Goal: Task Accomplishment & Management: Manage account settings

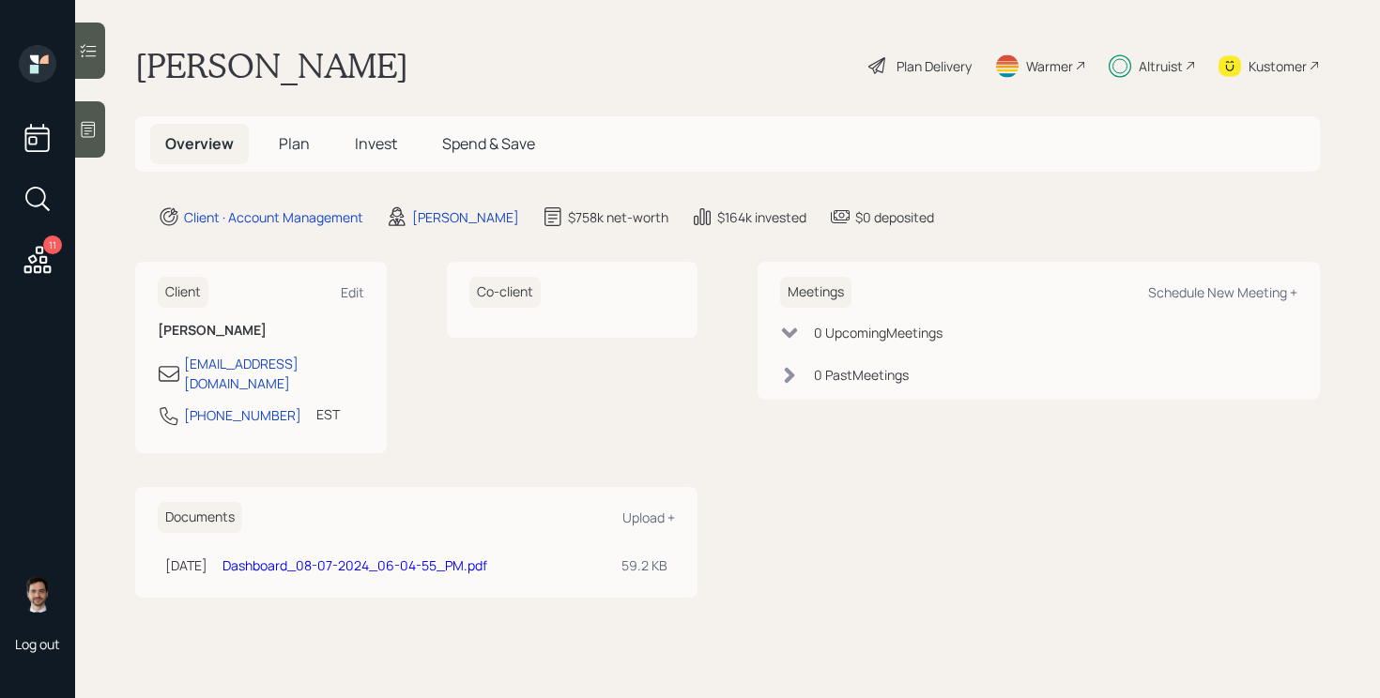
click at [40, 260] on icon at bounding box center [37, 259] width 27 height 27
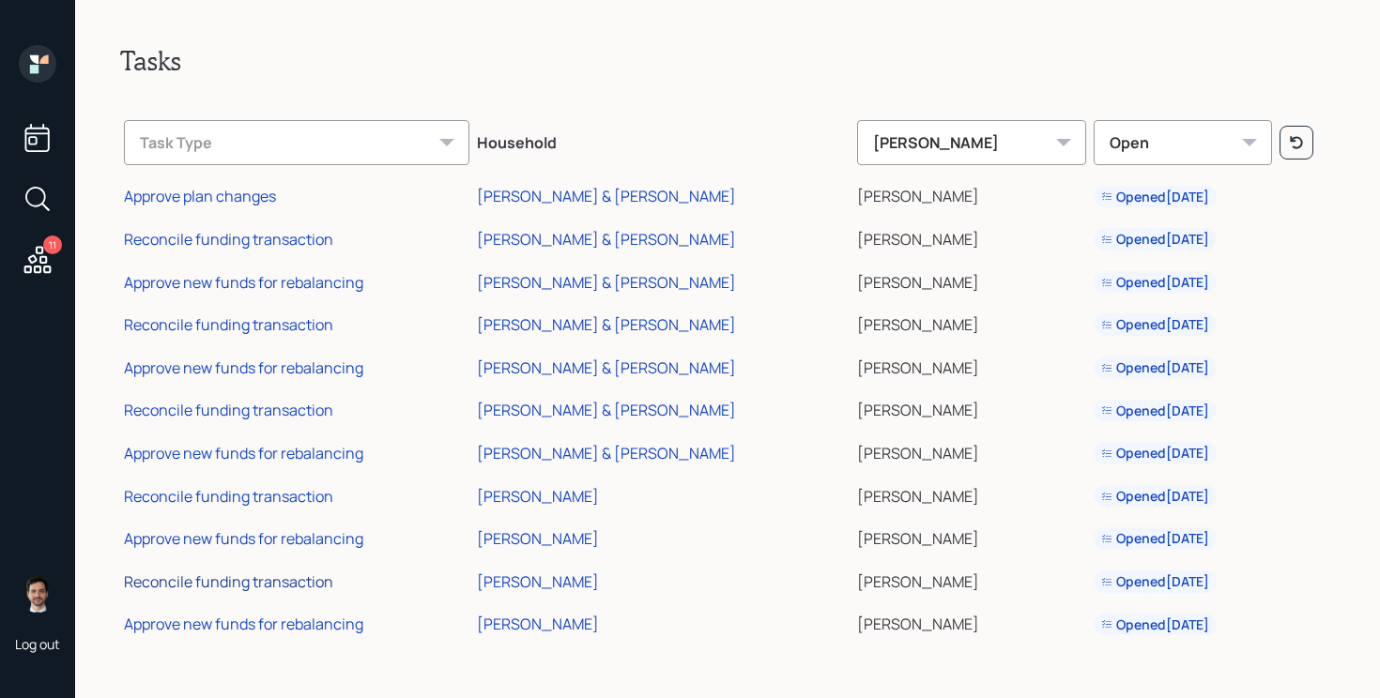
click at [249, 586] on div "Reconcile funding transaction" at bounding box center [228, 582] width 209 height 21
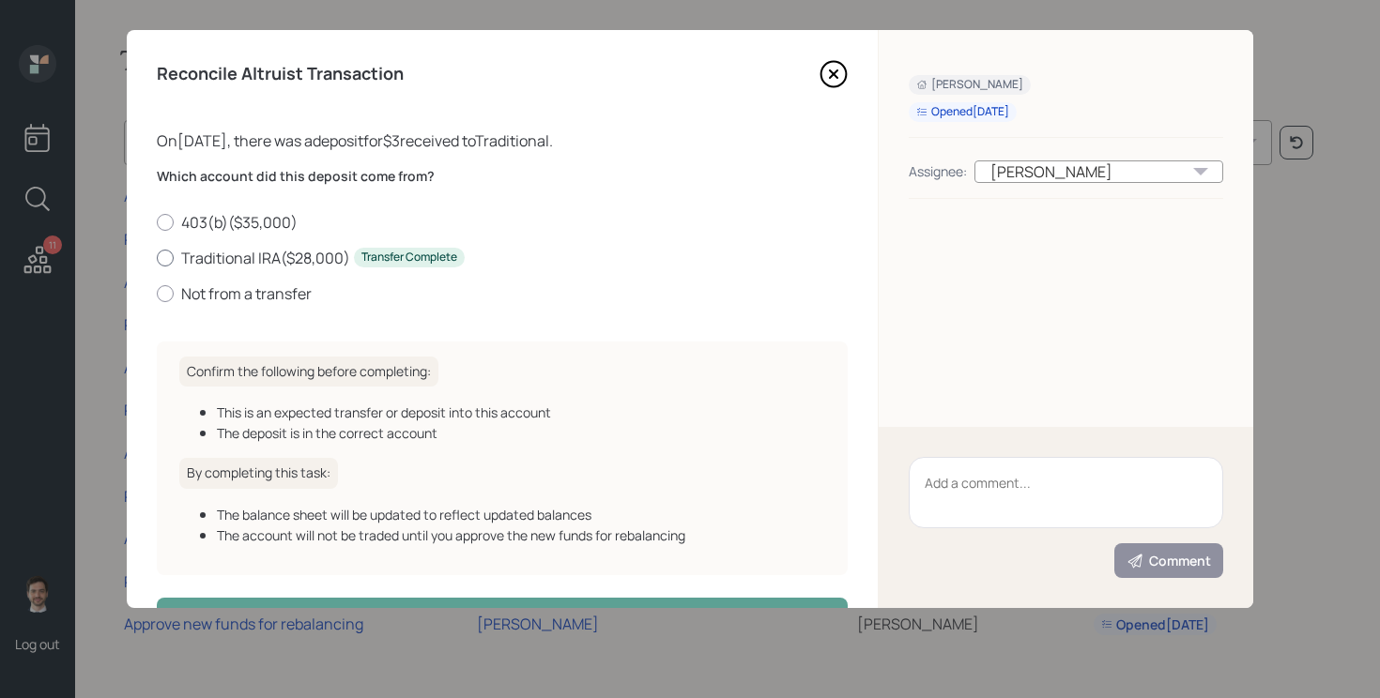
click at [257, 256] on label "Traditional IRA ( $28,000 ) Transfer Complete" at bounding box center [502, 258] width 691 height 21
click at [157, 257] on input "Traditional IRA ( $28,000 ) Transfer Complete" at bounding box center [156, 257] width 1 height 1
radio input "true"
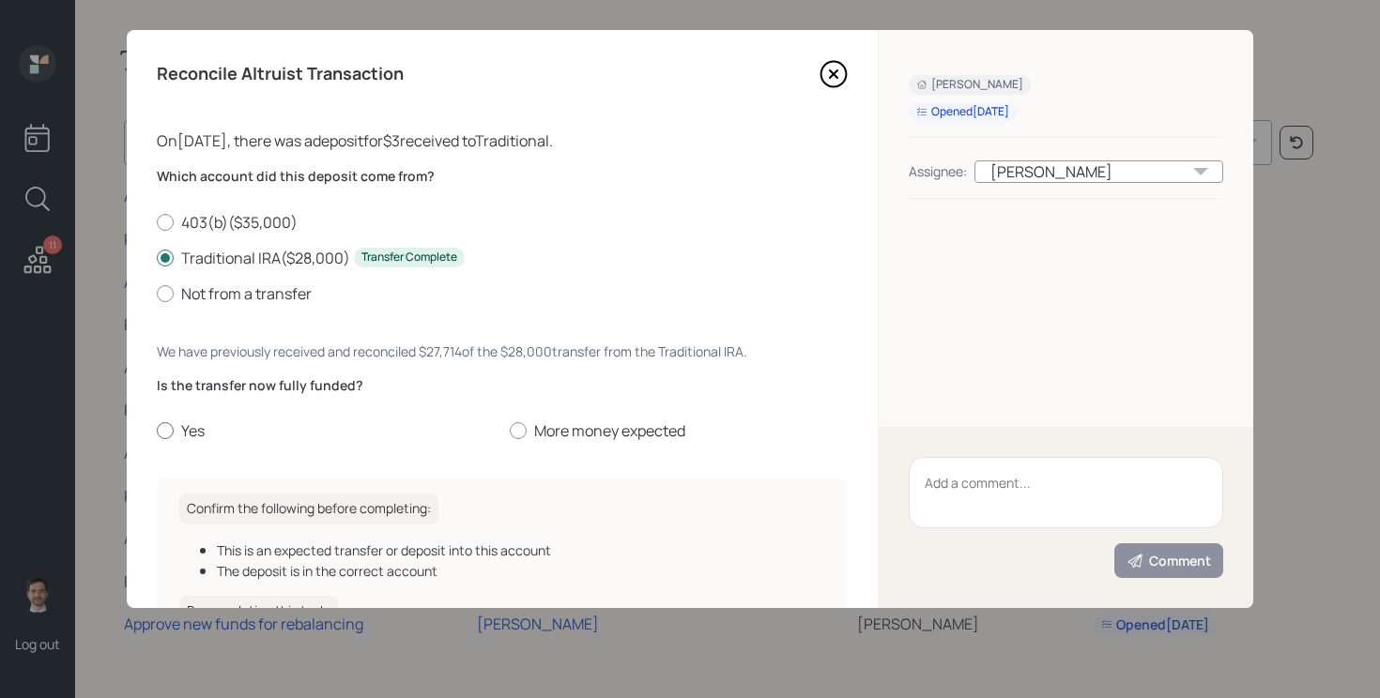
click at [189, 435] on label "Yes" at bounding box center [326, 430] width 338 height 21
click at [157, 432] on input "Yes" at bounding box center [156, 431] width 1 height 1
radio input "true"
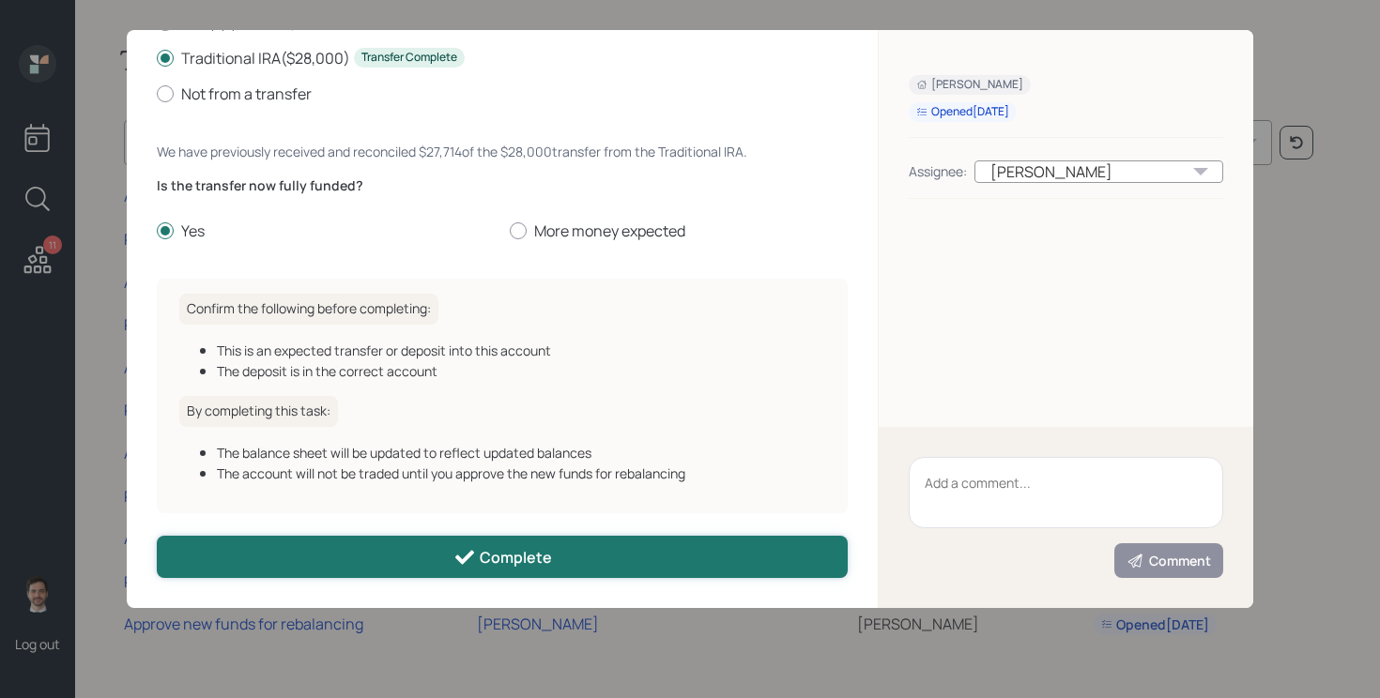
click at [346, 549] on button "Complete" at bounding box center [502, 557] width 691 height 42
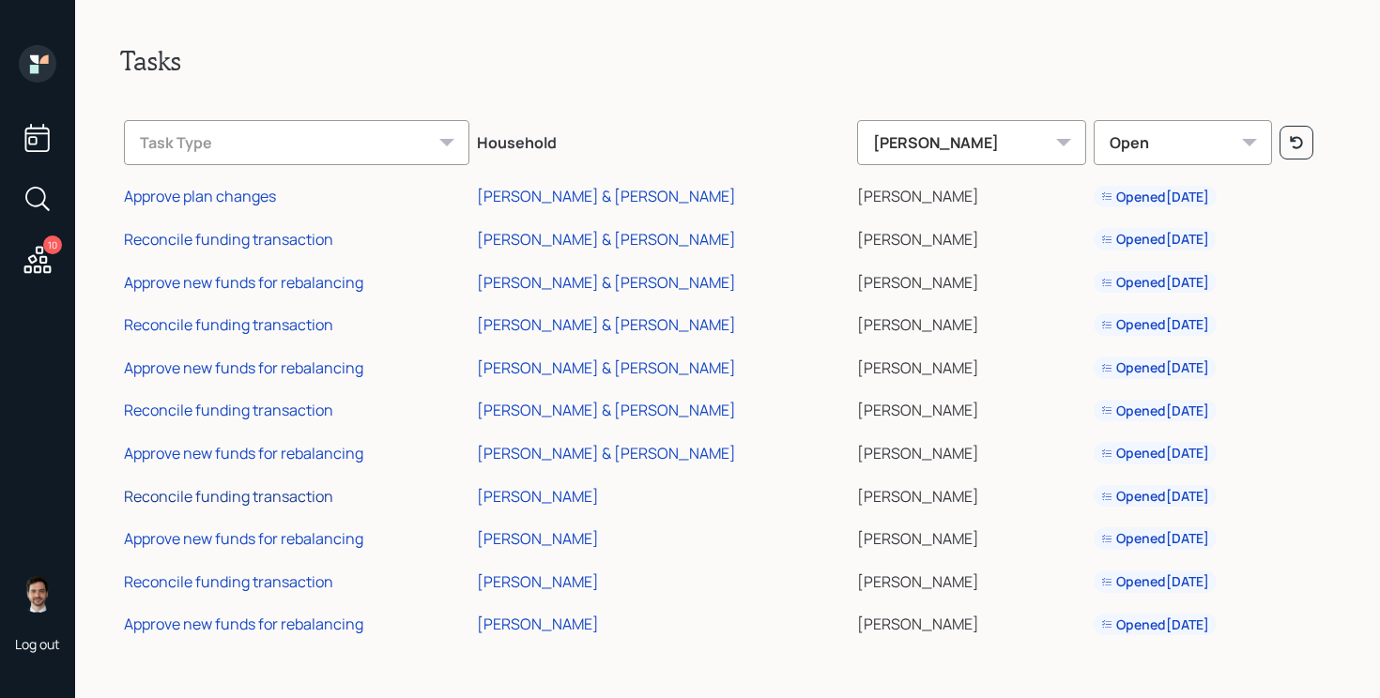
click at [250, 491] on div "Reconcile funding transaction" at bounding box center [228, 496] width 209 height 21
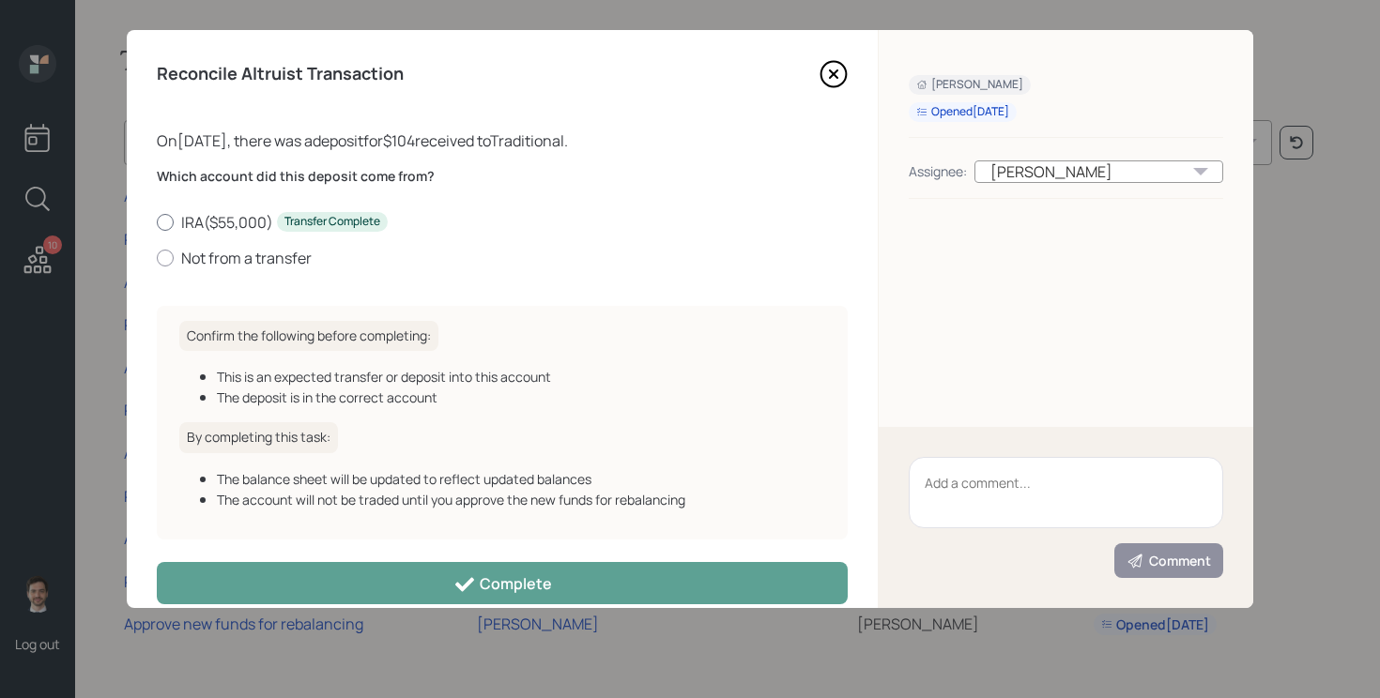
click at [219, 222] on label "IRA ( $55,000 ) Transfer Complete" at bounding box center [502, 222] width 691 height 21
click at [157, 222] on input "IRA ( $55,000 ) Transfer Complete" at bounding box center [156, 221] width 1 height 1
radio input "true"
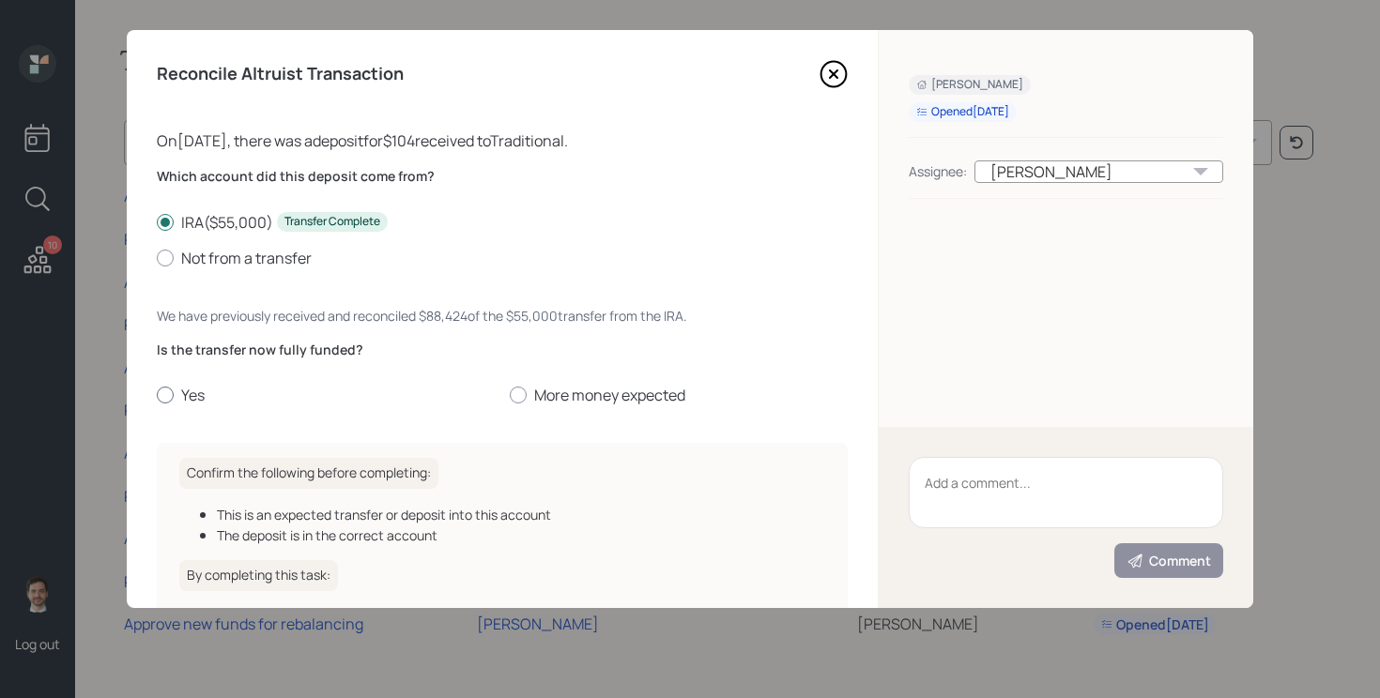
click at [184, 391] on label "Yes" at bounding box center [326, 395] width 338 height 21
click at [157, 395] on input "Yes" at bounding box center [156, 395] width 1 height 1
radio input "true"
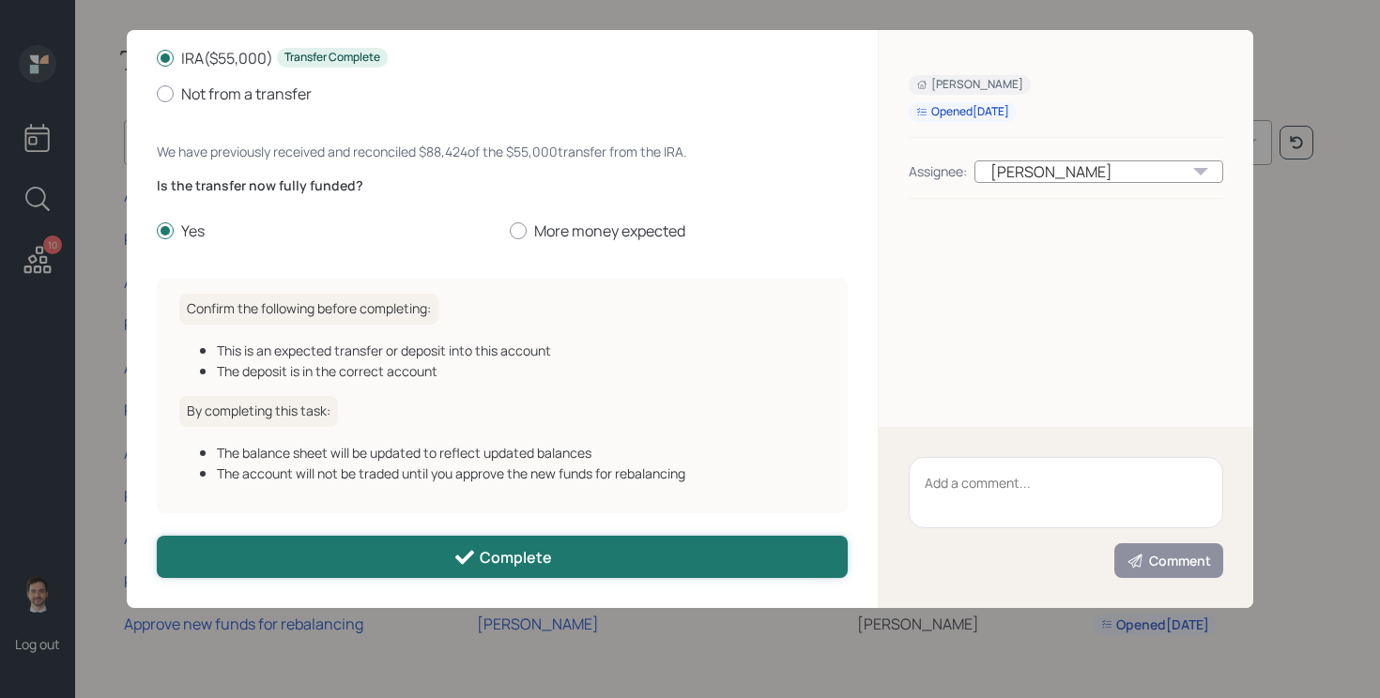
click at [380, 570] on button "Complete" at bounding box center [502, 557] width 691 height 42
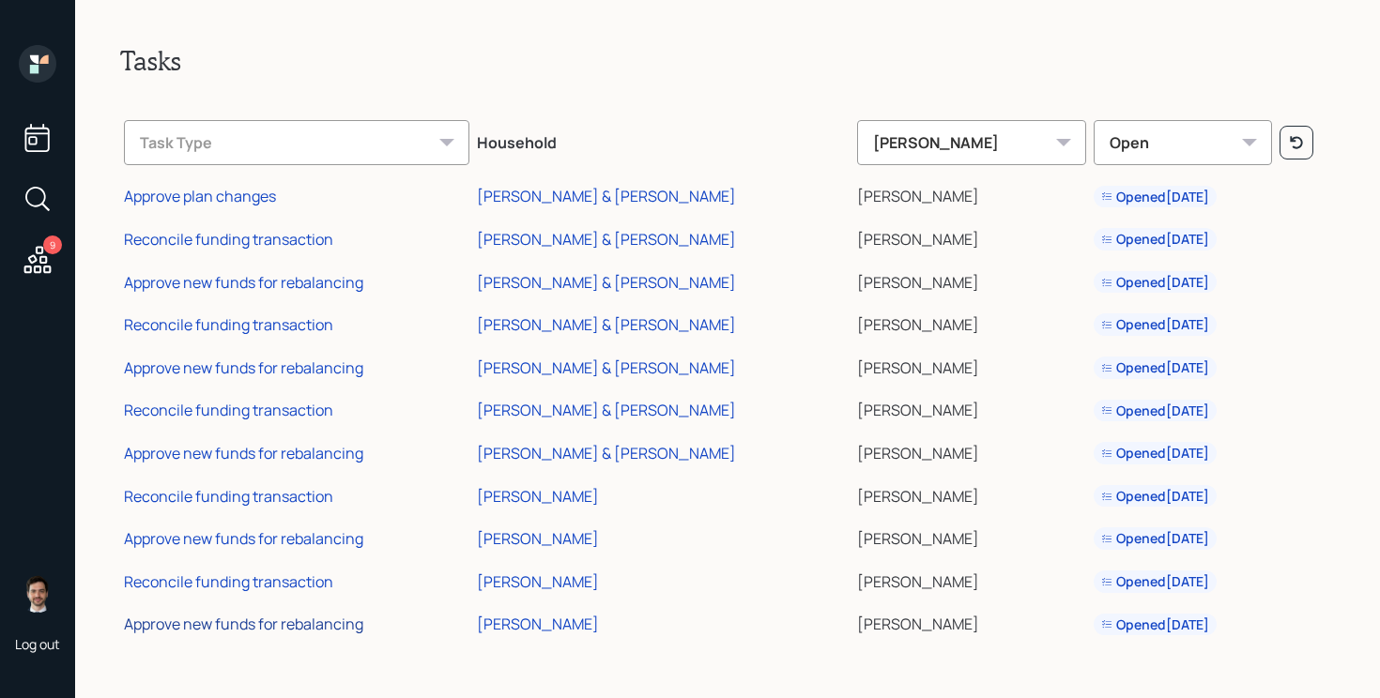
click at [245, 619] on div "Approve new funds for rebalancing" at bounding box center [243, 624] width 239 height 21
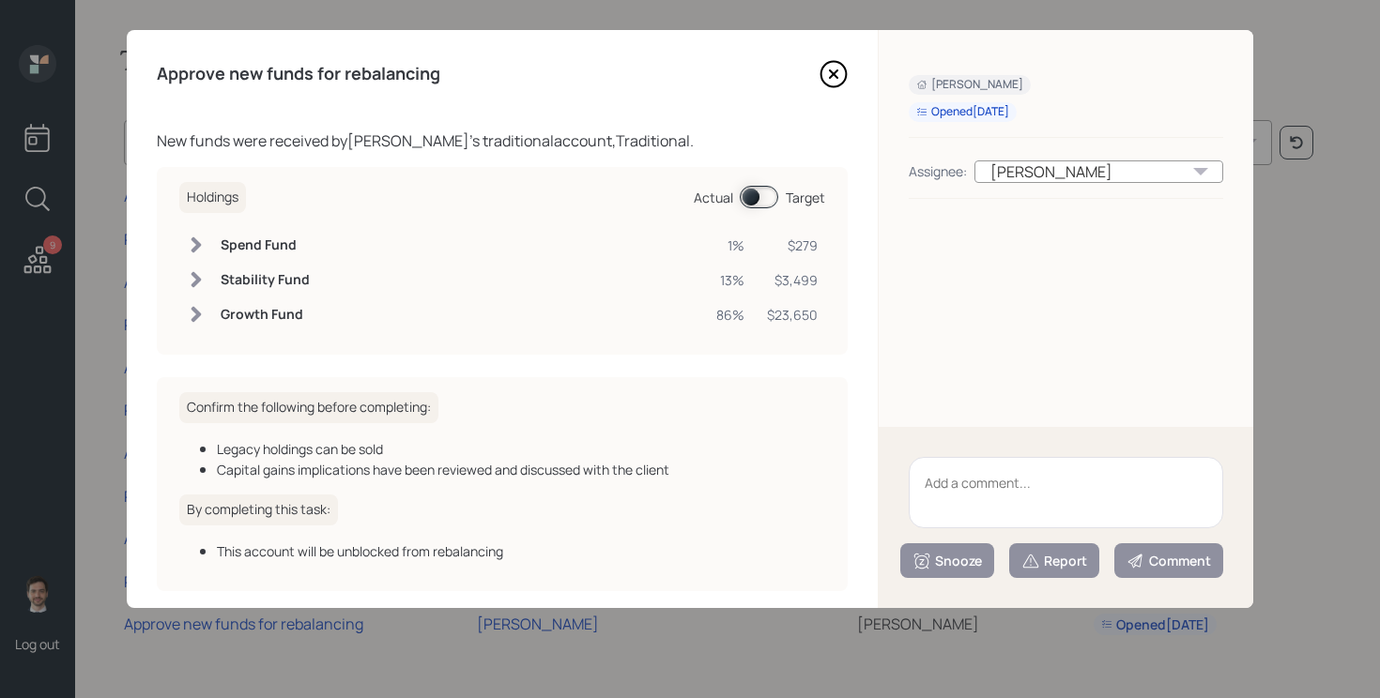
scroll to position [78, 0]
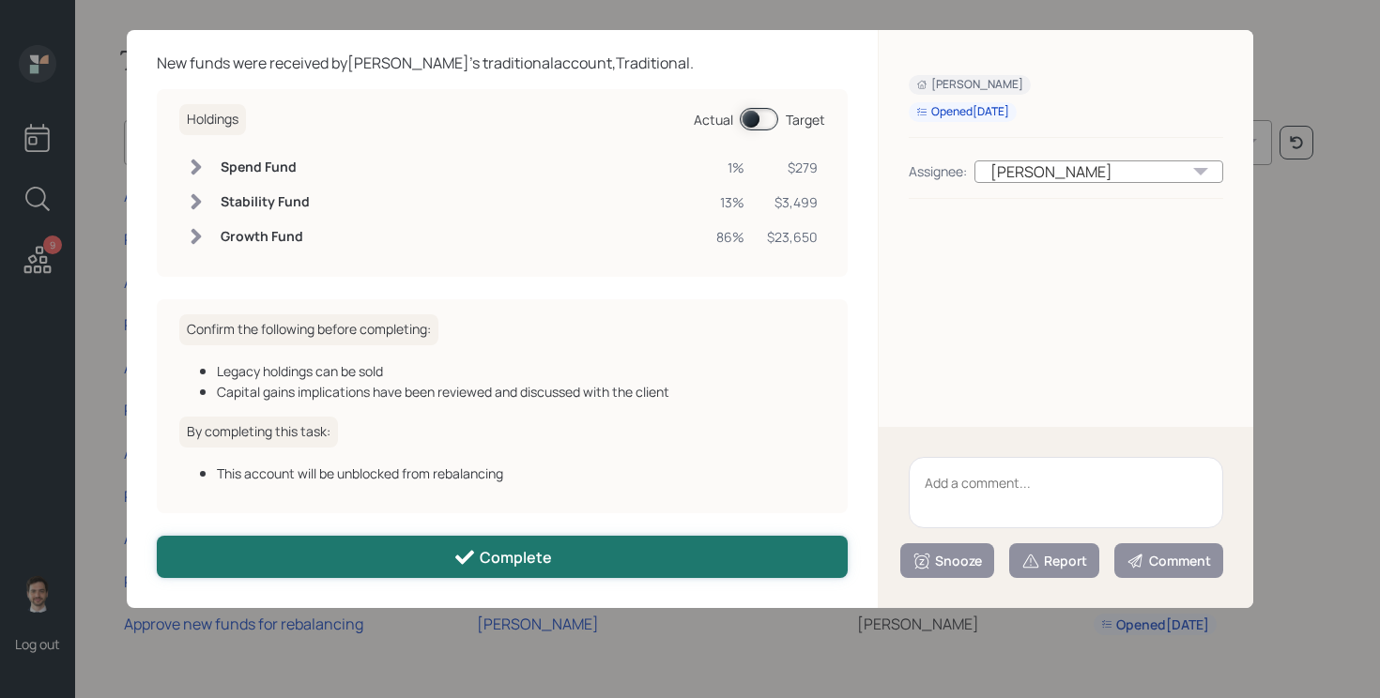
click at [407, 556] on button "Complete" at bounding box center [502, 557] width 691 height 42
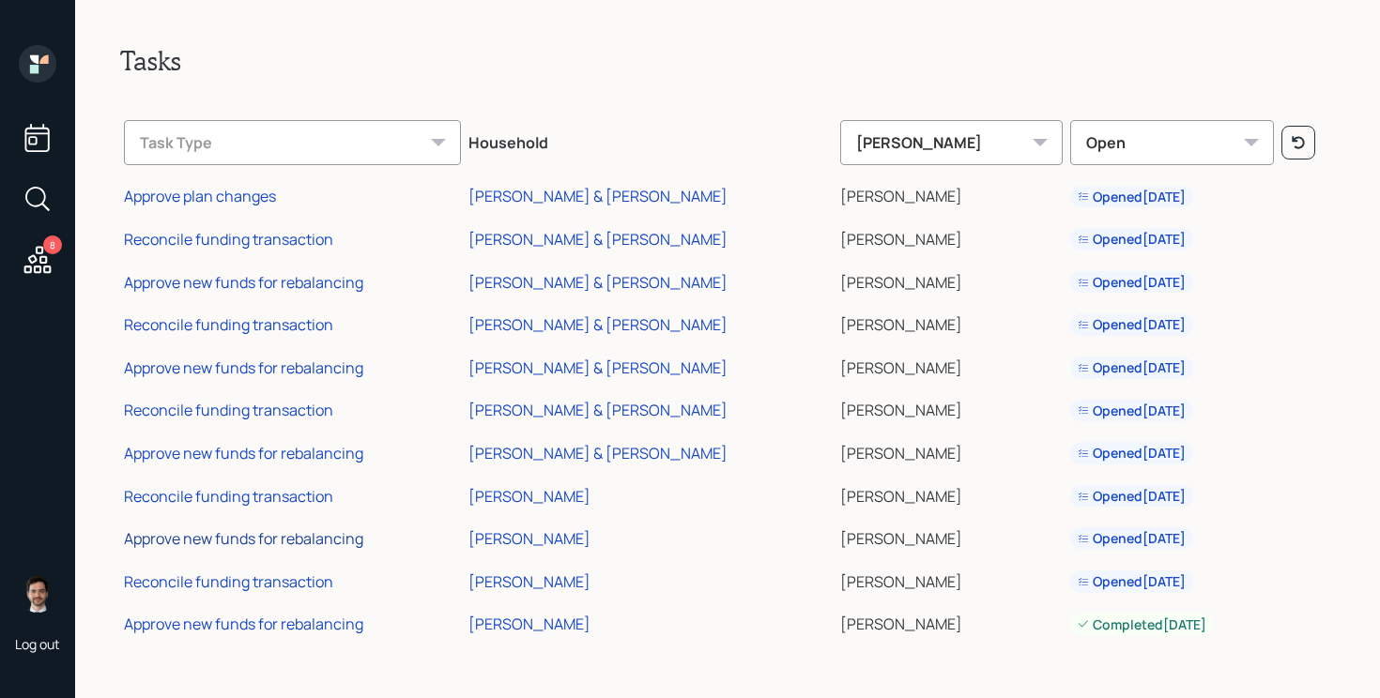
click at [248, 543] on div "Approve new funds for rebalancing" at bounding box center [243, 538] width 239 height 21
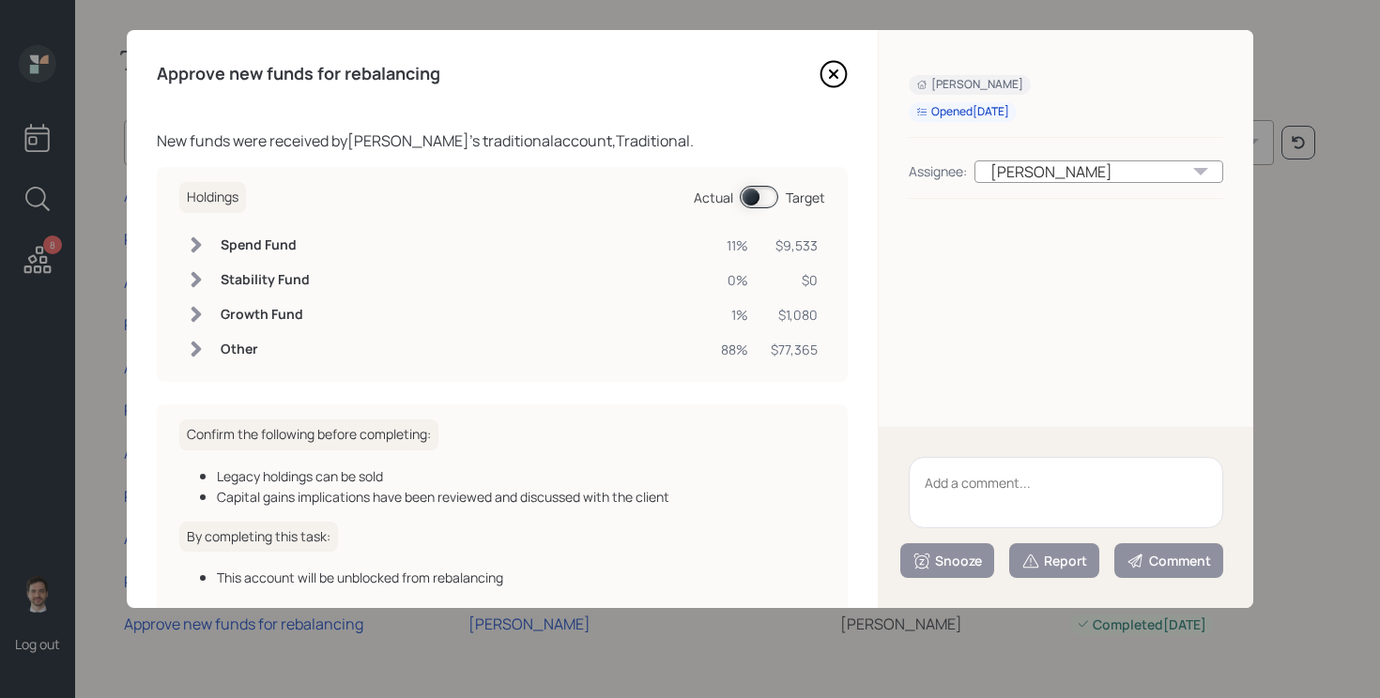
scroll to position [105, 0]
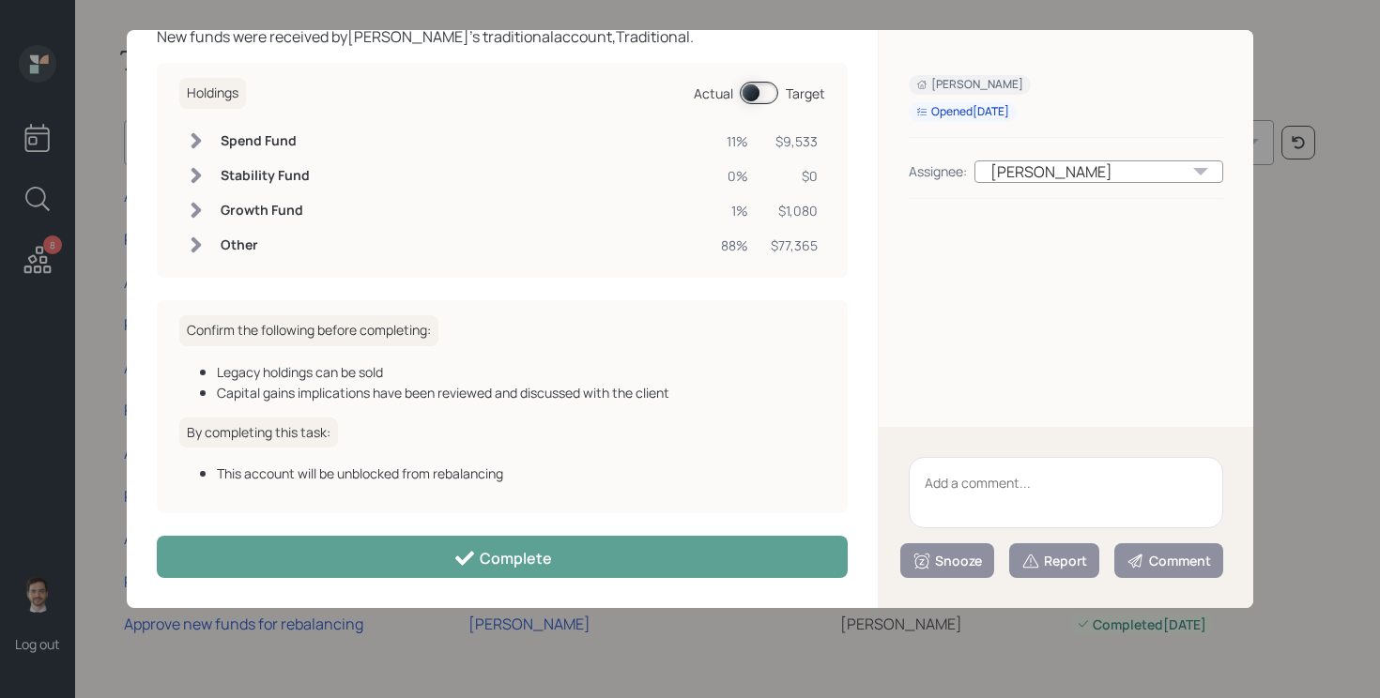
click at [435, 584] on div "Approve new funds for rebalancing New funds were received by Diane Darrow 's tr…" at bounding box center [502, 319] width 751 height 578
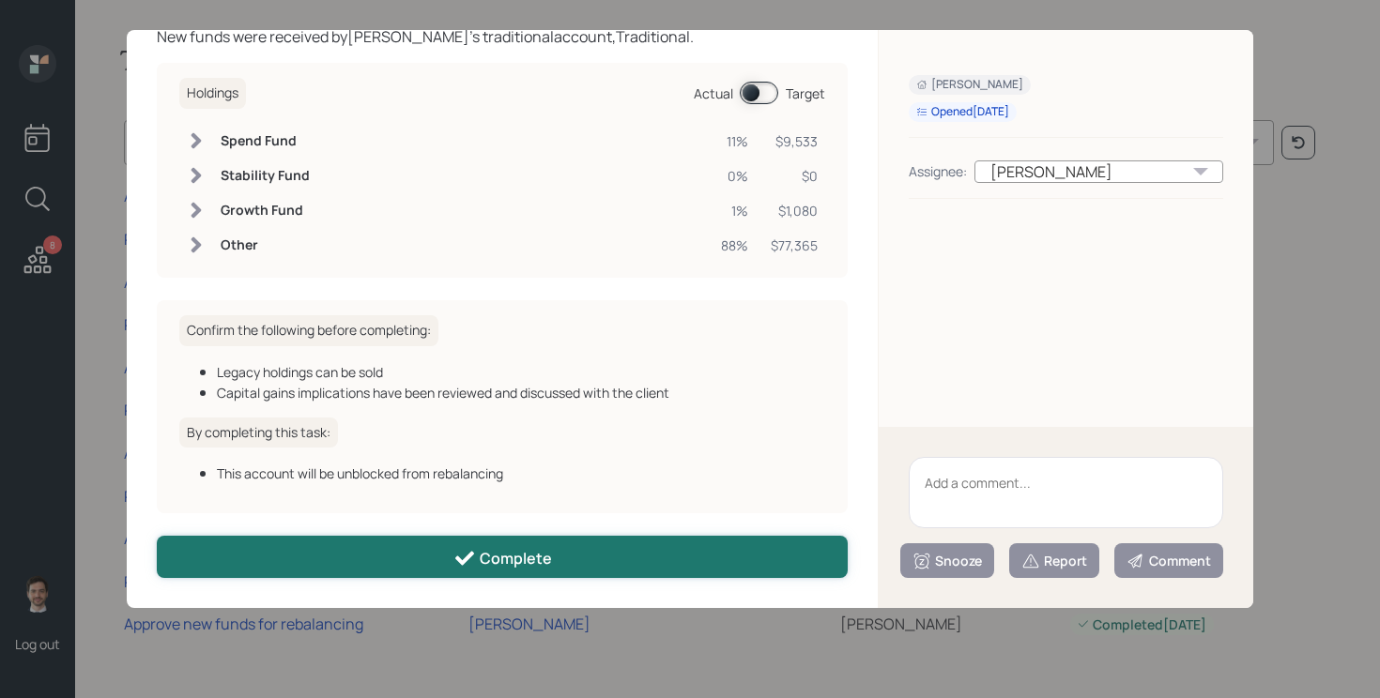
click at [435, 561] on button "Complete" at bounding box center [502, 557] width 691 height 42
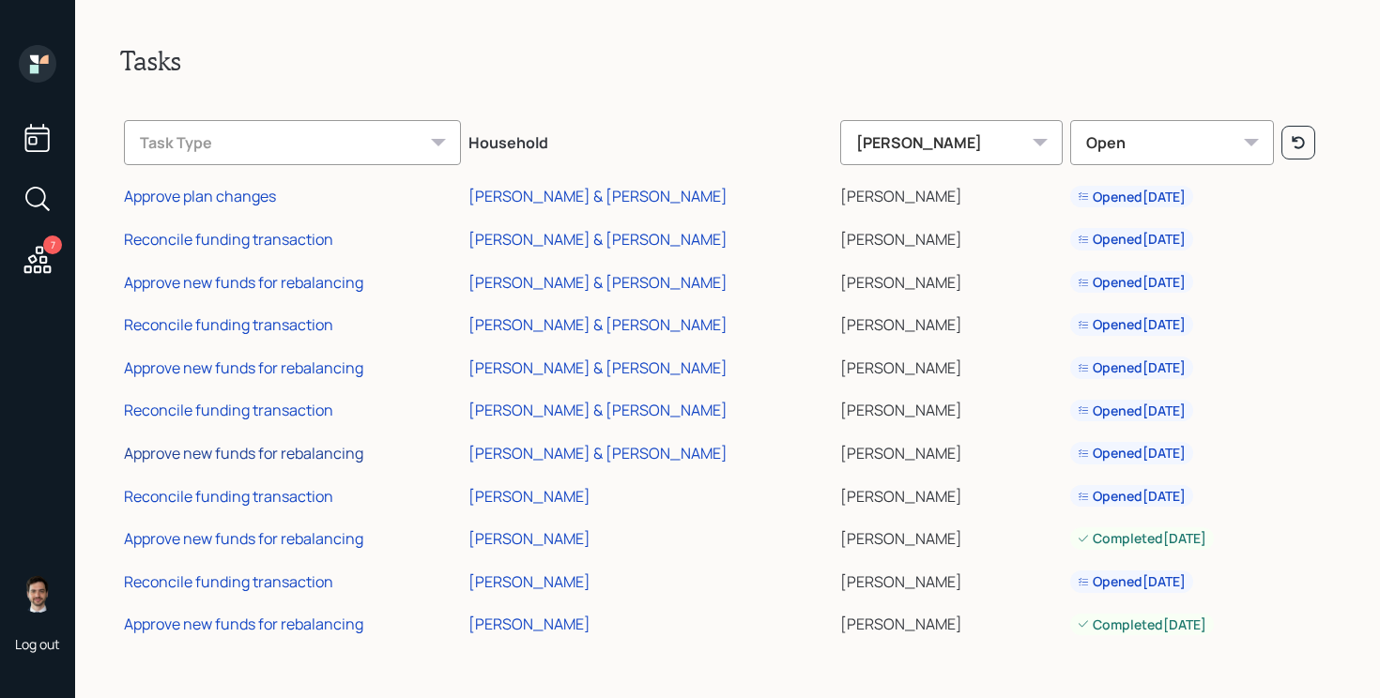
click at [268, 450] on div "Approve new funds for rebalancing" at bounding box center [243, 453] width 239 height 21
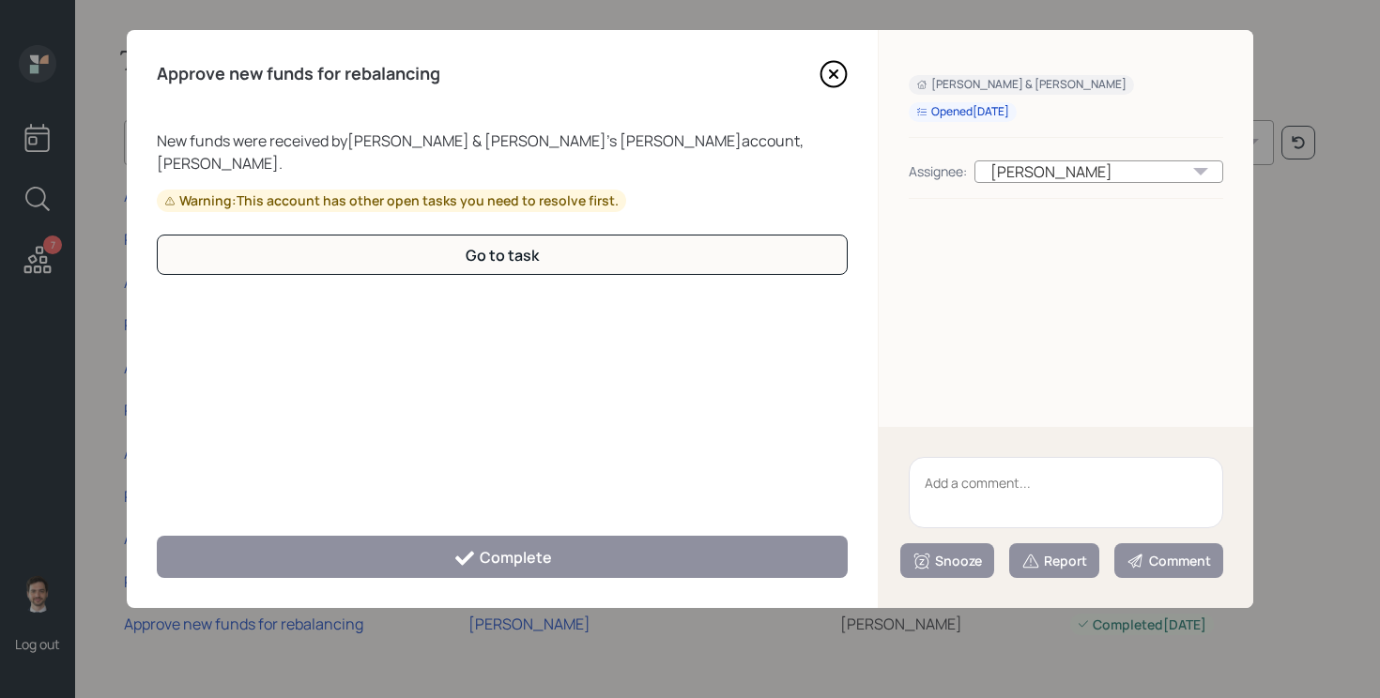
click at [837, 57] on div "Approve new funds for rebalancing New funds were received by Tim & Shellie Burl…" at bounding box center [502, 319] width 751 height 578
click at [837, 65] on icon at bounding box center [833, 74] width 28 height 28
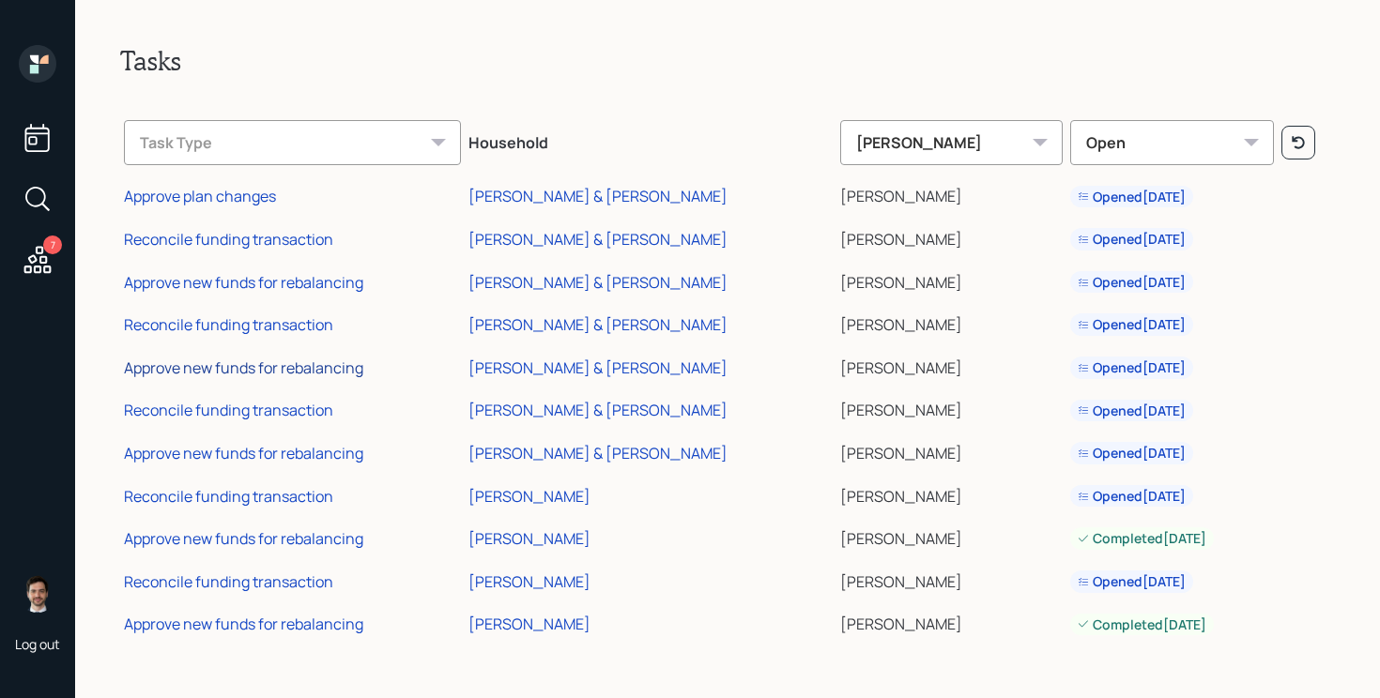
click at [268, 363] on div "Approve new funds for rebalancing" at bounding box center [243, 368] width 239 height 21
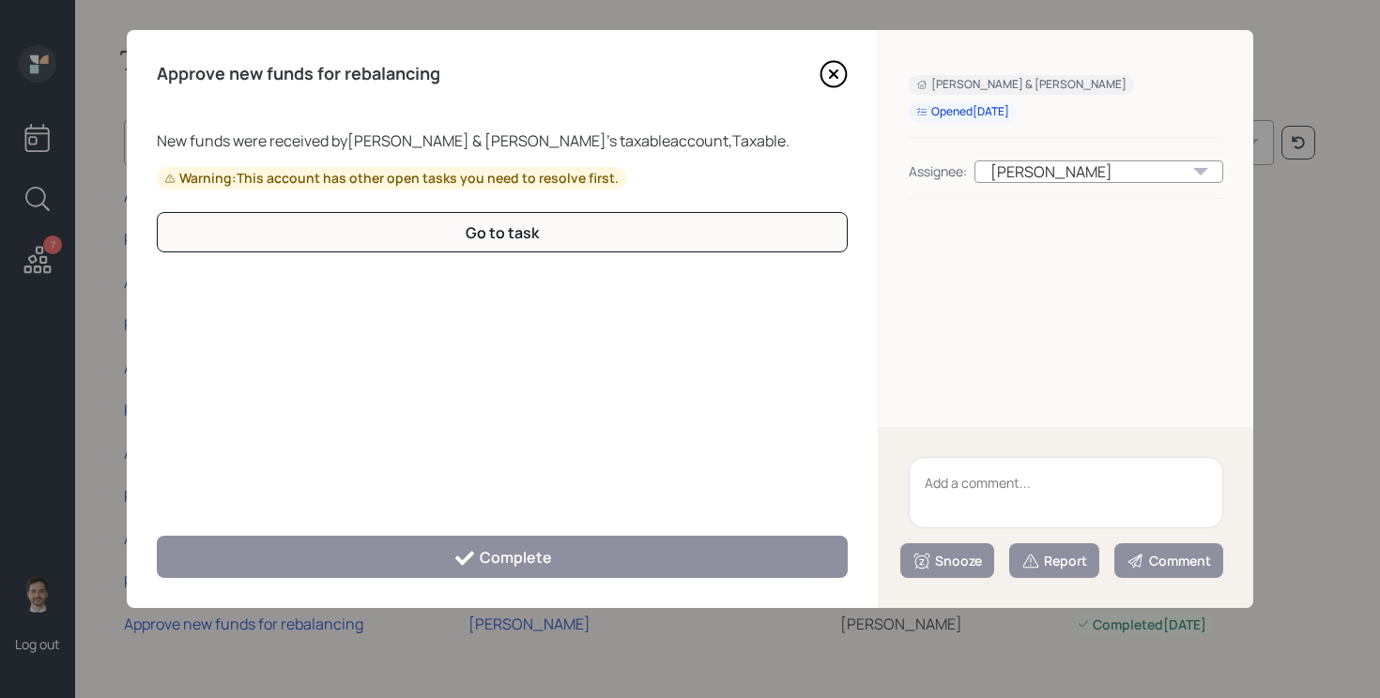
click at [846, 64] on icon at bounding box center [833, 74] width 28 height 28
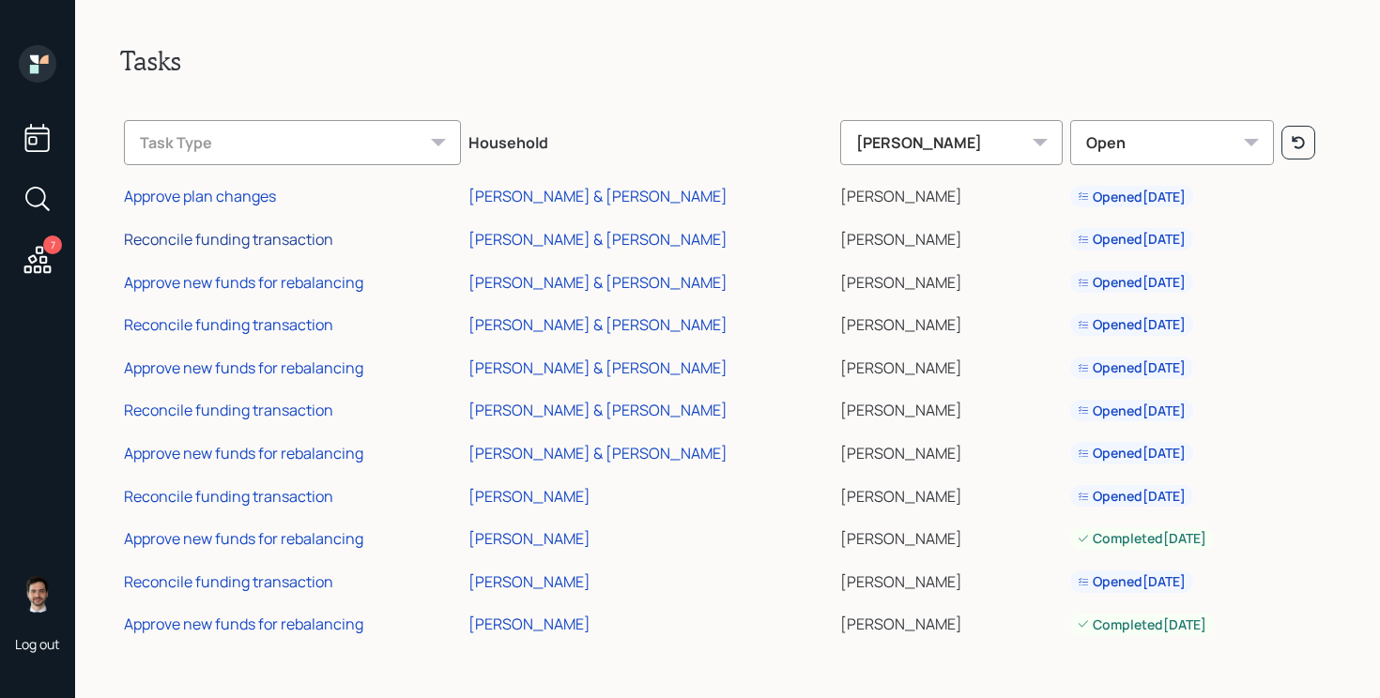
click at [266, 239] on div "Reconcile funding transaction" at bounding box center [228, 239] width 209 height 21
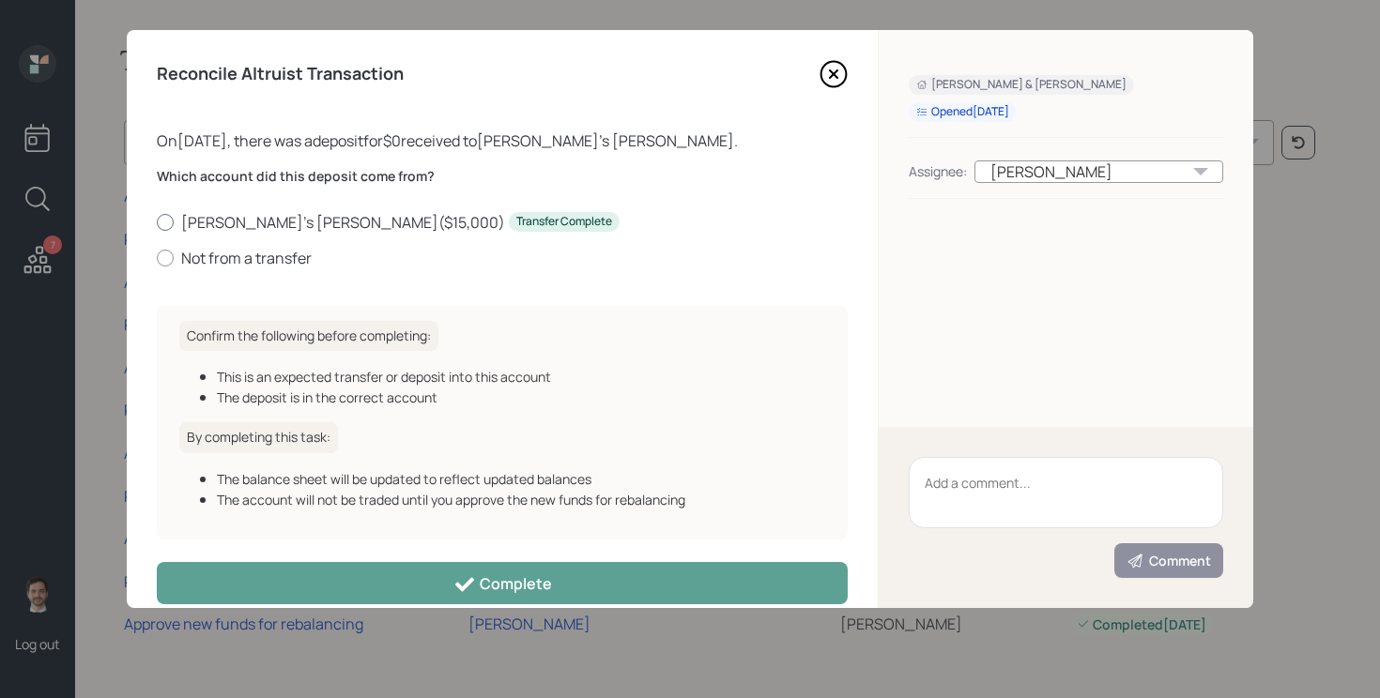
click at [267, 219] on label "Shellie's Roth IRA ( $15,000 ) Transfer Complete" at bounding box center [502, 222] width 691 height 21
click at [157, 221] on input "Shellie's Roth IRA ( $15,000 ) Transfer Complete" at bounding box center [156, 221] width 1 height 1
radio input "true"
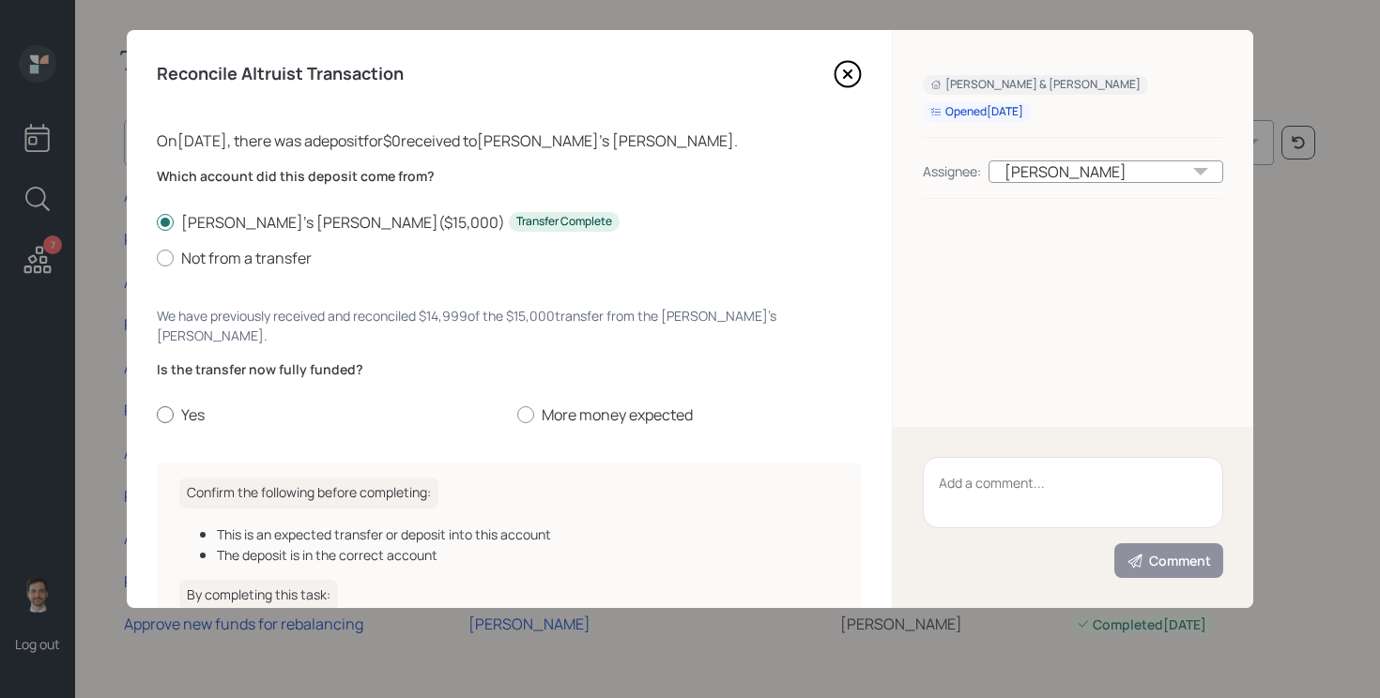
click at [182, 404] on label "Yes" at bounding box center [329, 414] width 345 height 21
click at [157, 415] on input "Yes" at bounding box center [156, 415] width 1 height 1
radio input "true"
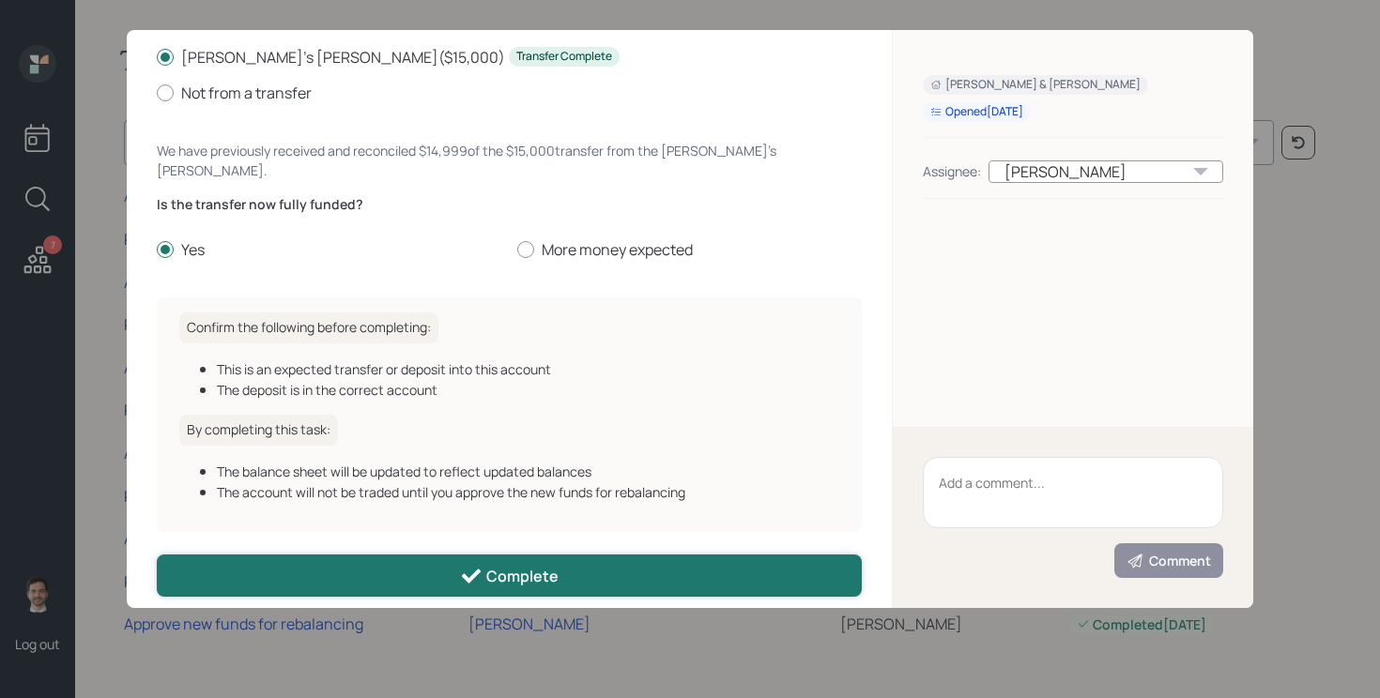
click at [376, 555] on button "Complete" at bounding box center [509, 576] width 705 height 42
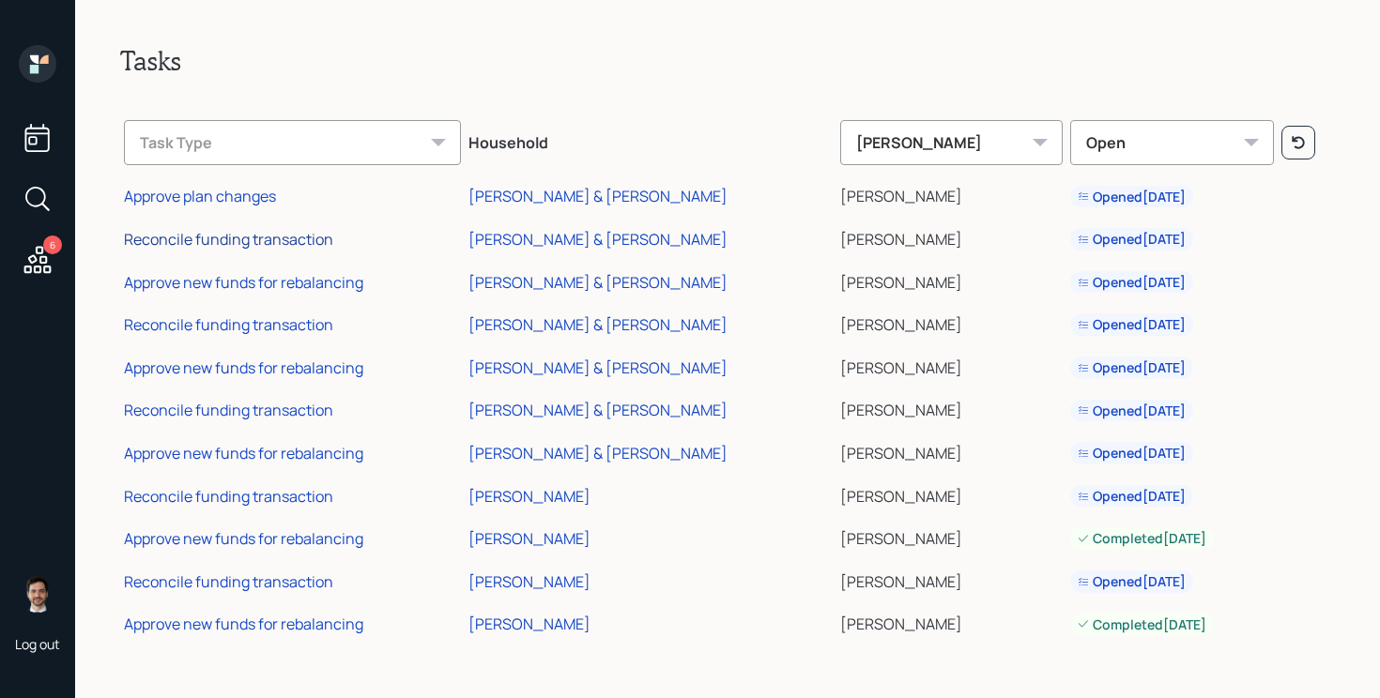
click at [247, 236] on div "Reconcile funding transaction" at bounding box center [228, 239] width 209 height 21
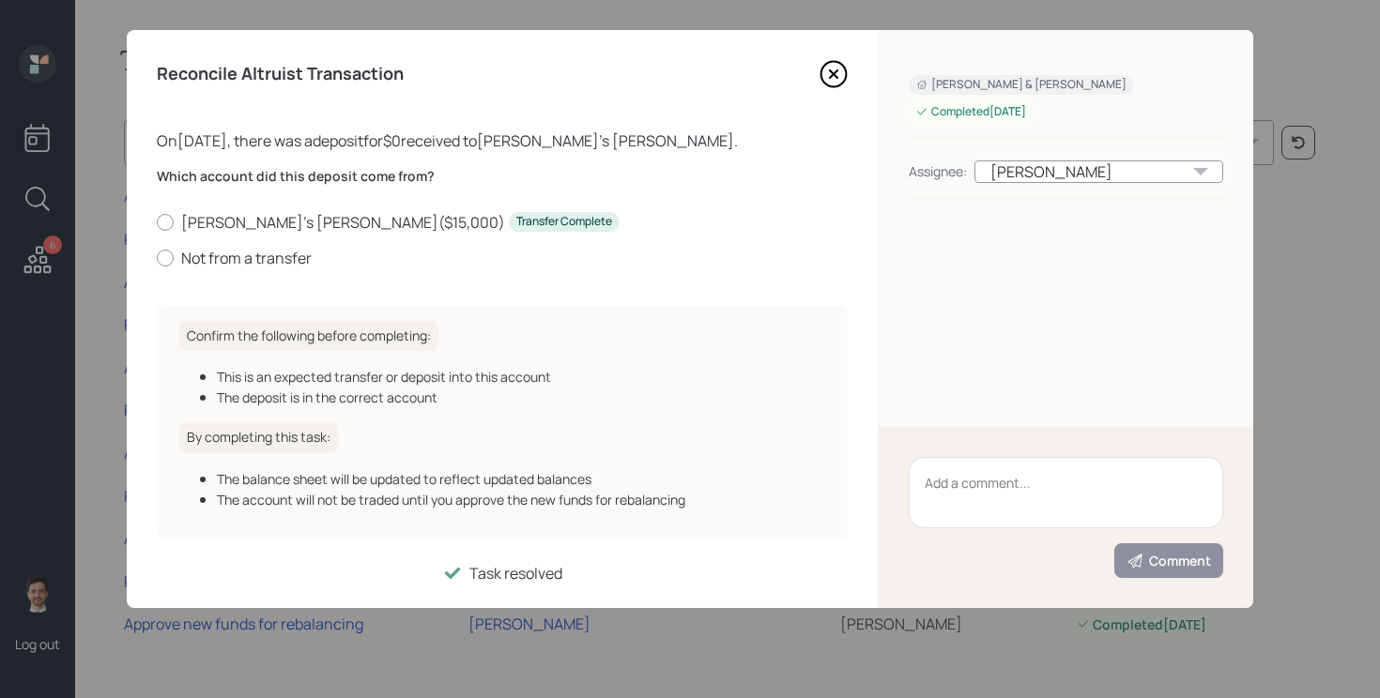
click at [833, 70] on icon at bounding box center [833, 74] width 28 height 28
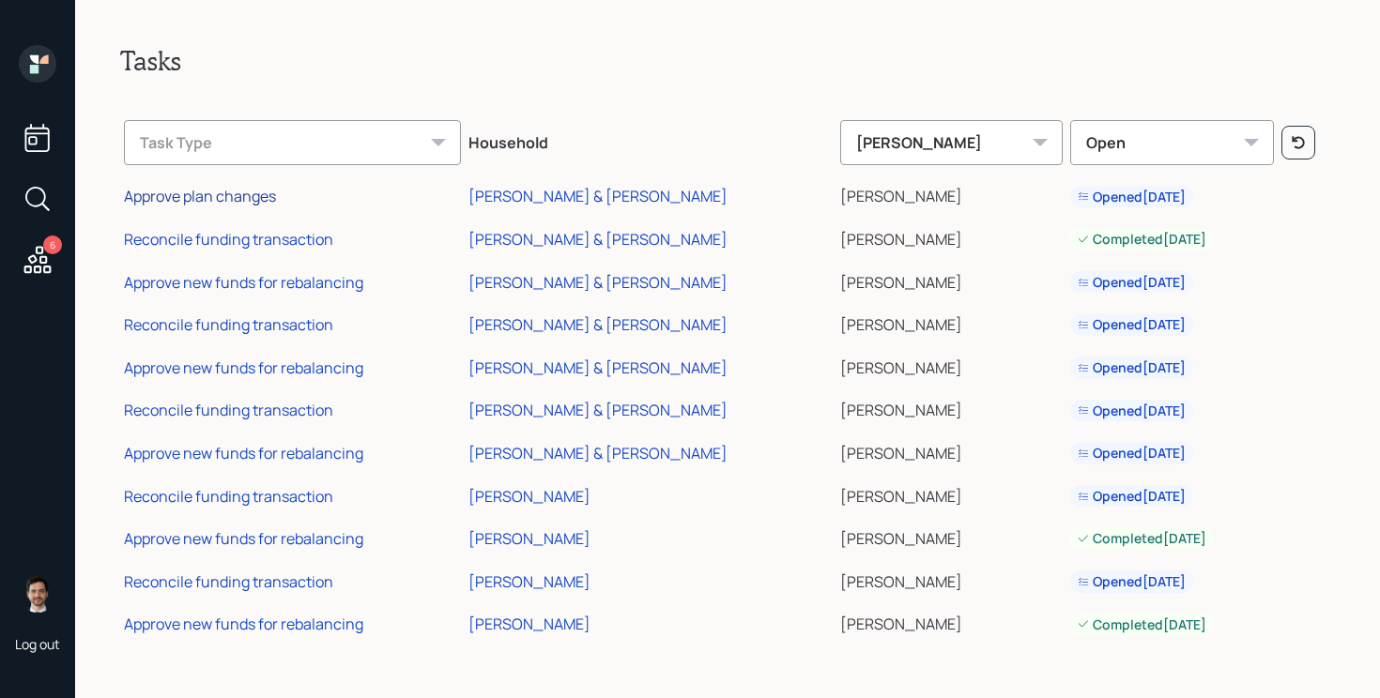
click at [219, 200] on div "Approve plan changes" at bounding box center [200, 196] width 152 height 21
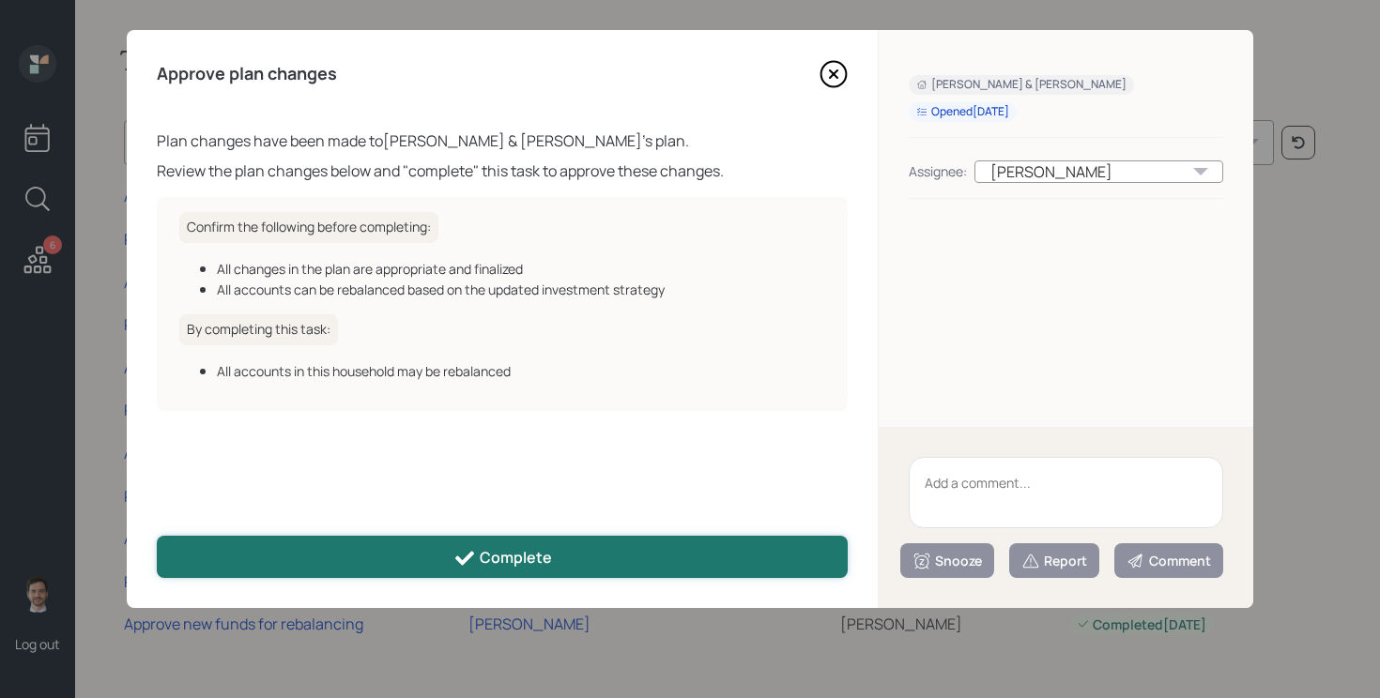
click at [413, 548] on button "Complete" at bounding box center [502, 557] width 691 height 42
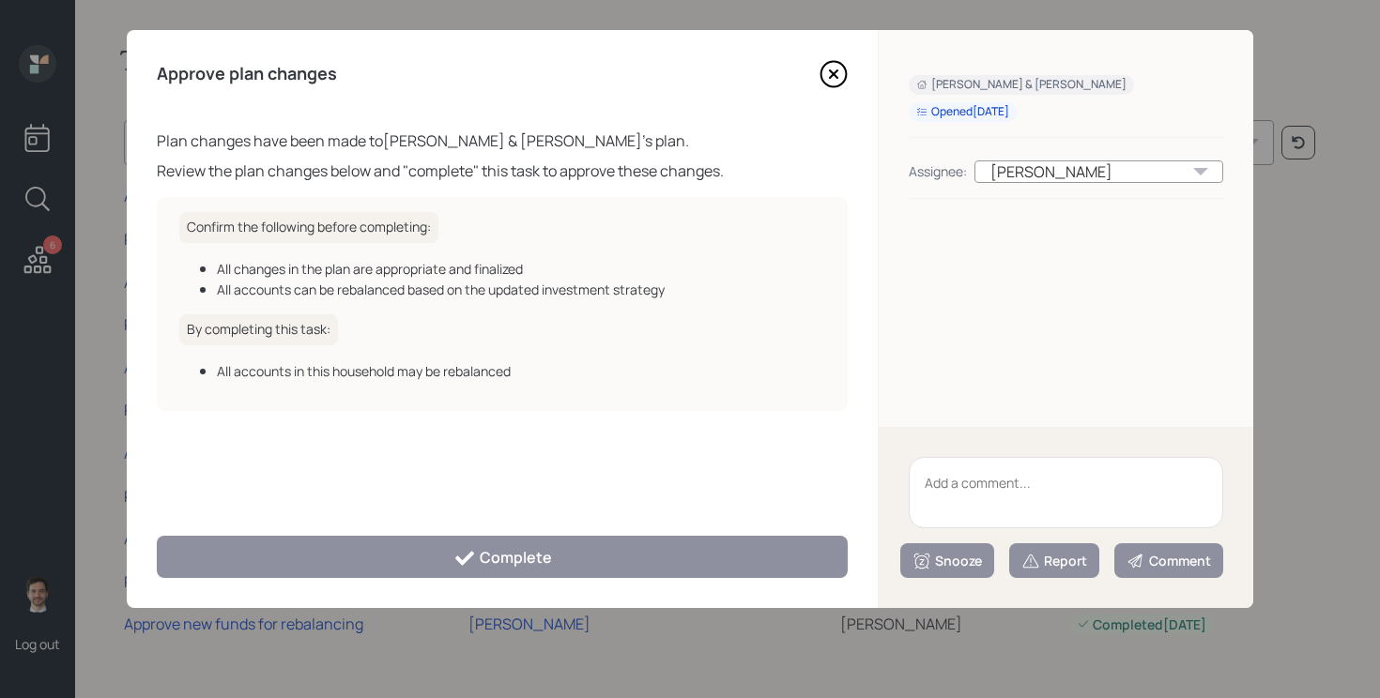
click at [842, 75] on icon at bounding box center [833, 74] width 28 height 28
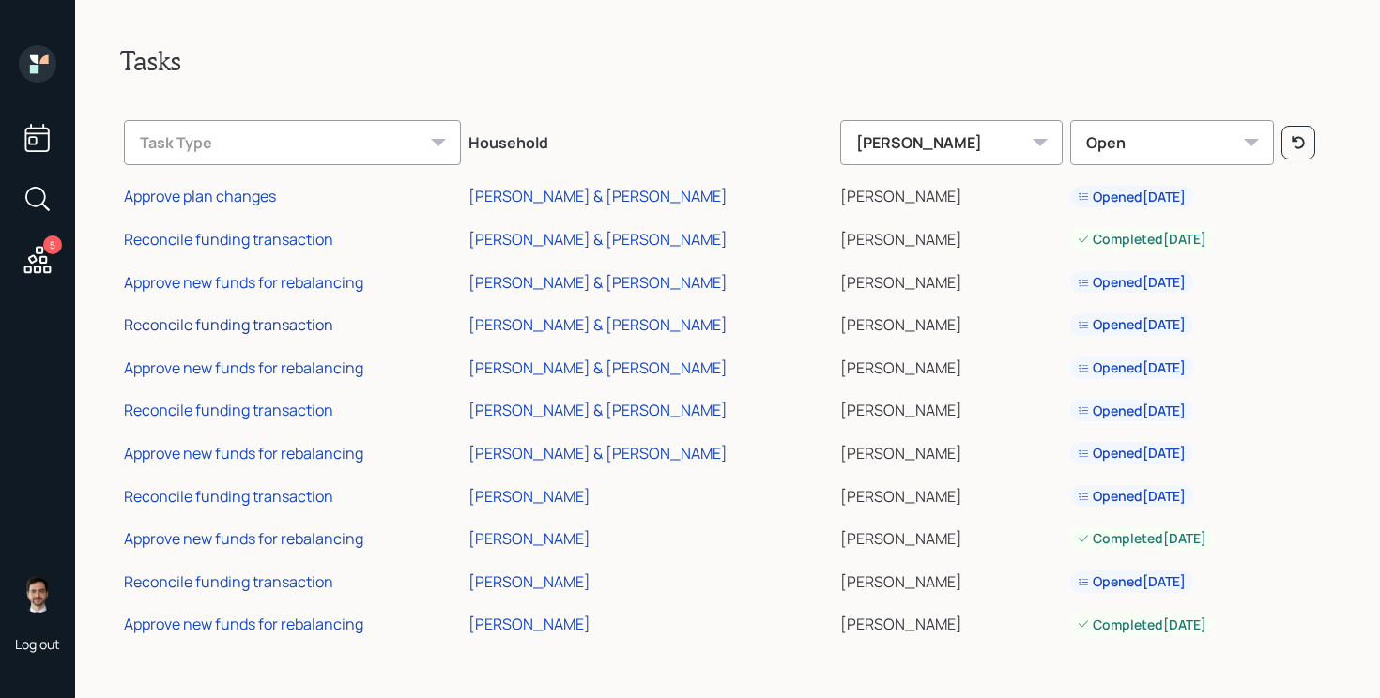
click at [231, 330] on div "Reconcile funding transaction" at bounding box center [228, 324] width 209 height 21
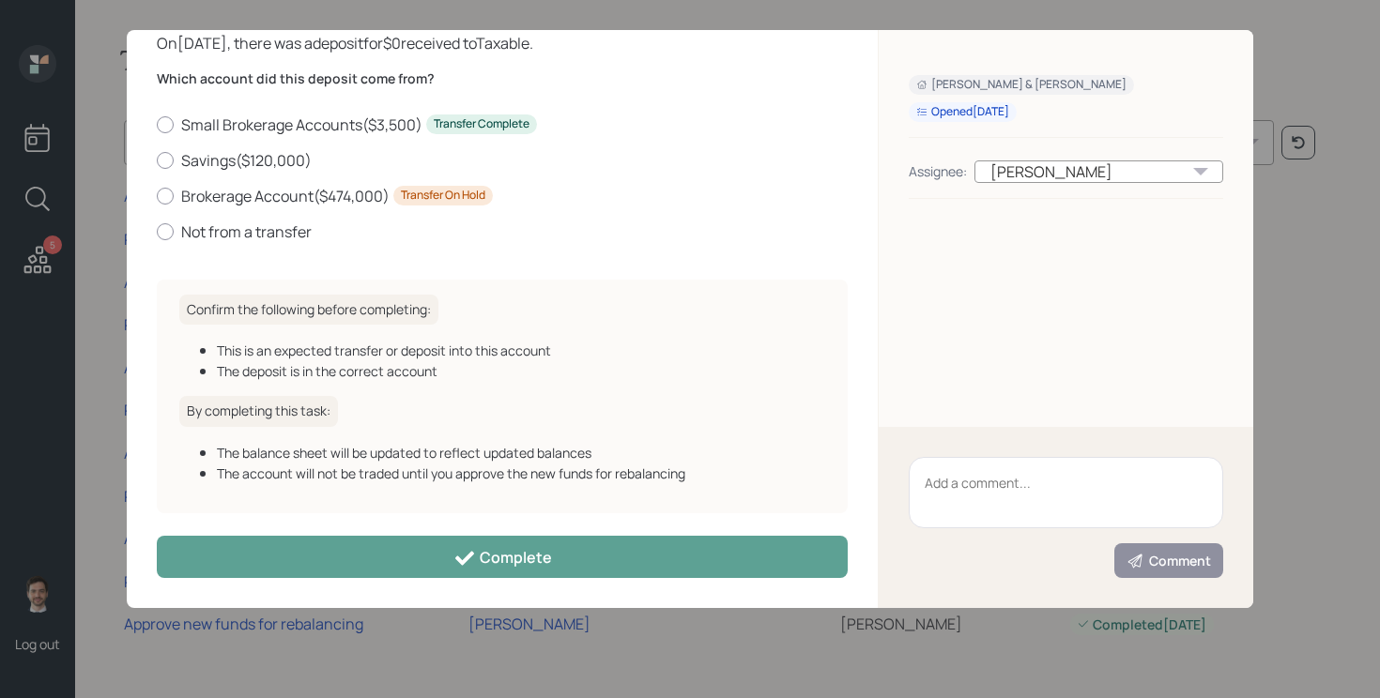
scroll to position [0, 0]
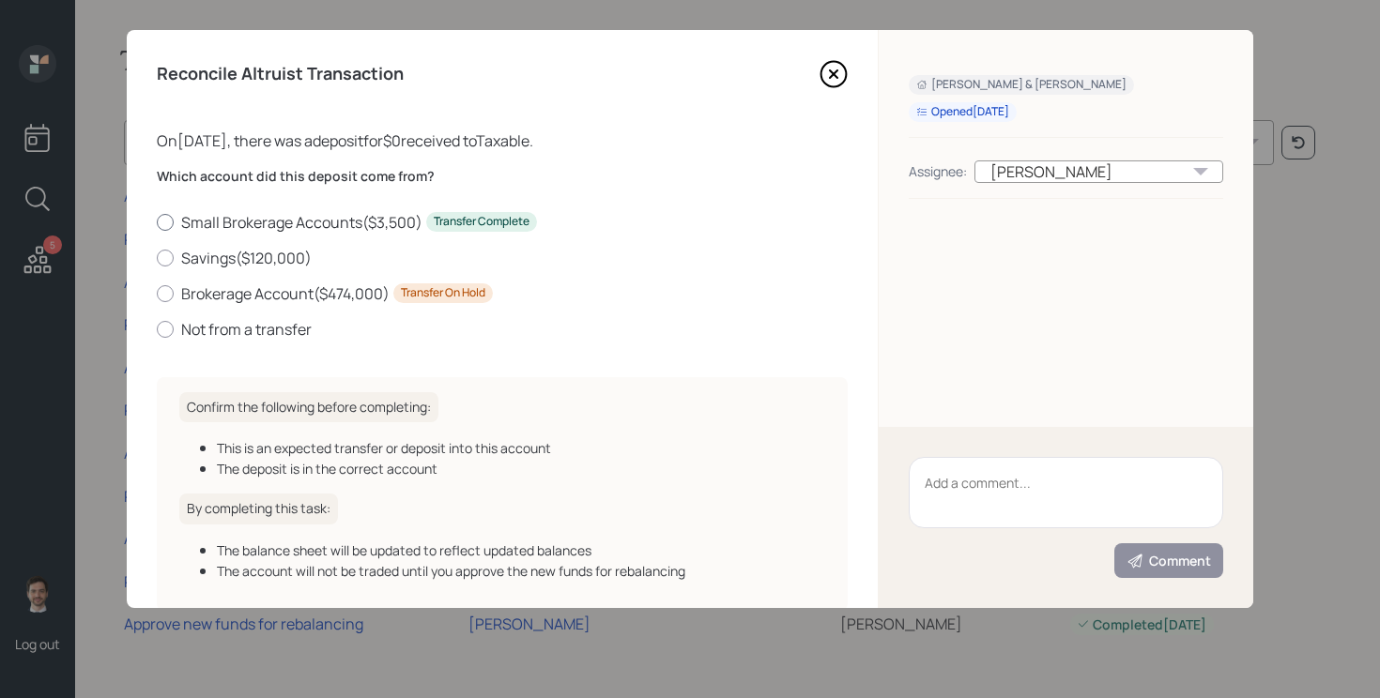
click at [271, 222] on label "Small Brokerage Accounts ( $3,500 ) Transfer Complete" at bounding box center [502, 222] width 691 height 21
click at [157, 222] on input "Small Brokerage Accounts ( $3,500 ) Transfer Complete" at bounding box center [156, 221] width 1 height 1
radio input "true"
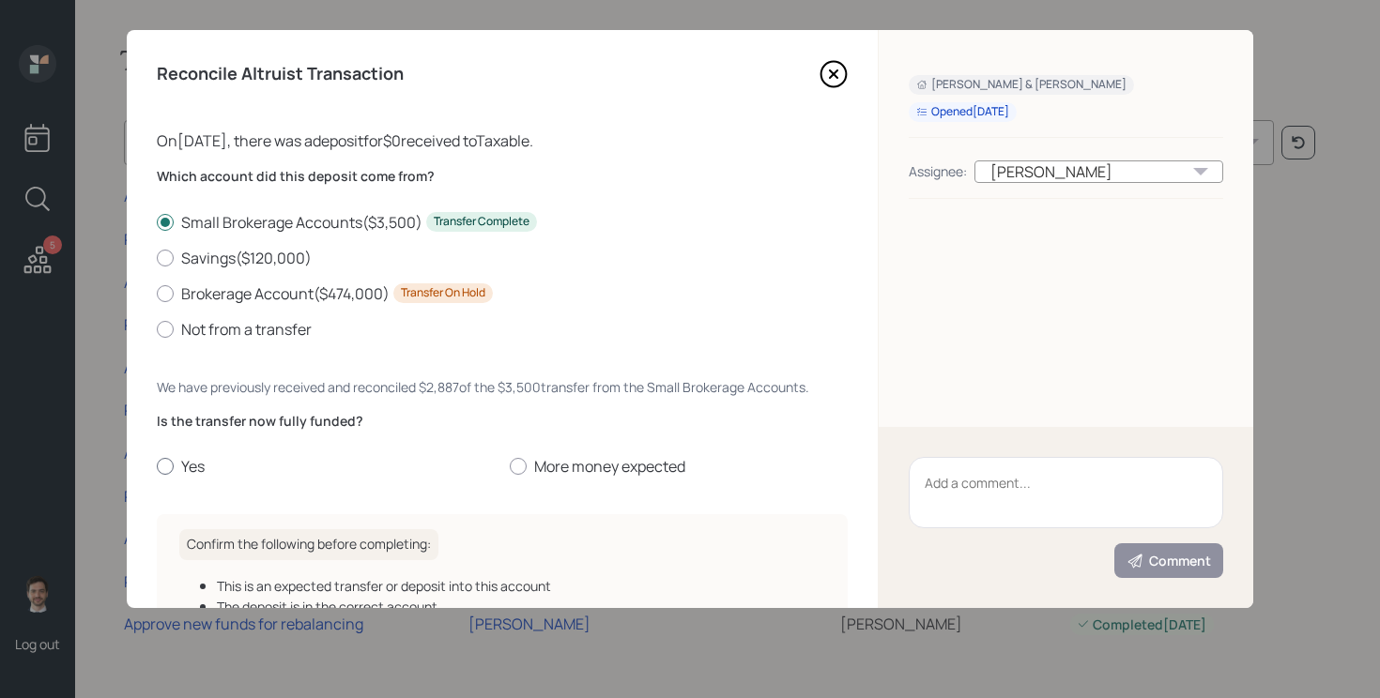
click at [175, 473] on label "Yes" at bounding box center [326, 466] width 338 height 21
click at [157, 467] on input "Yes" at bounding box center [156, 466] width 1 height 1
radio input "true"
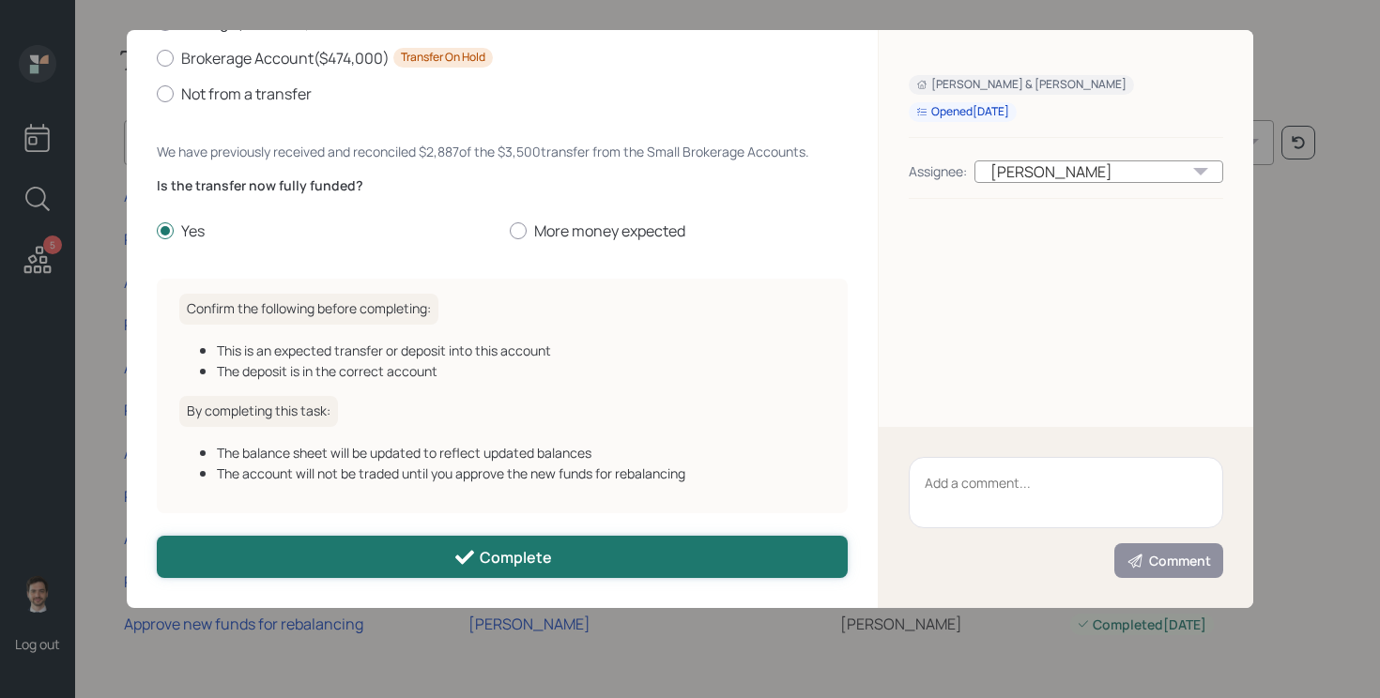
click at [483, 568] on div "Complete" at bounding box center [502, 557] width 99 height 23
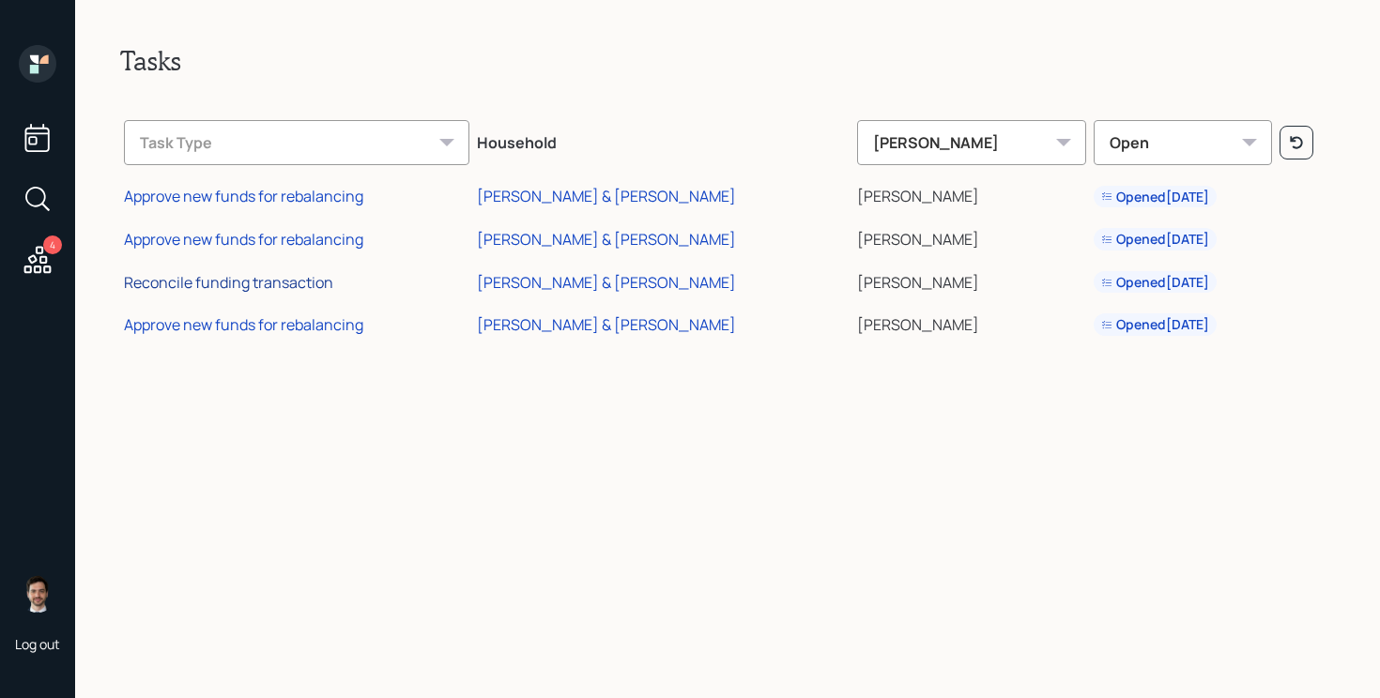
click at [267, 282] on div "Reconcile funding transaction" at bounding box center [228, 282] width 209 height 21
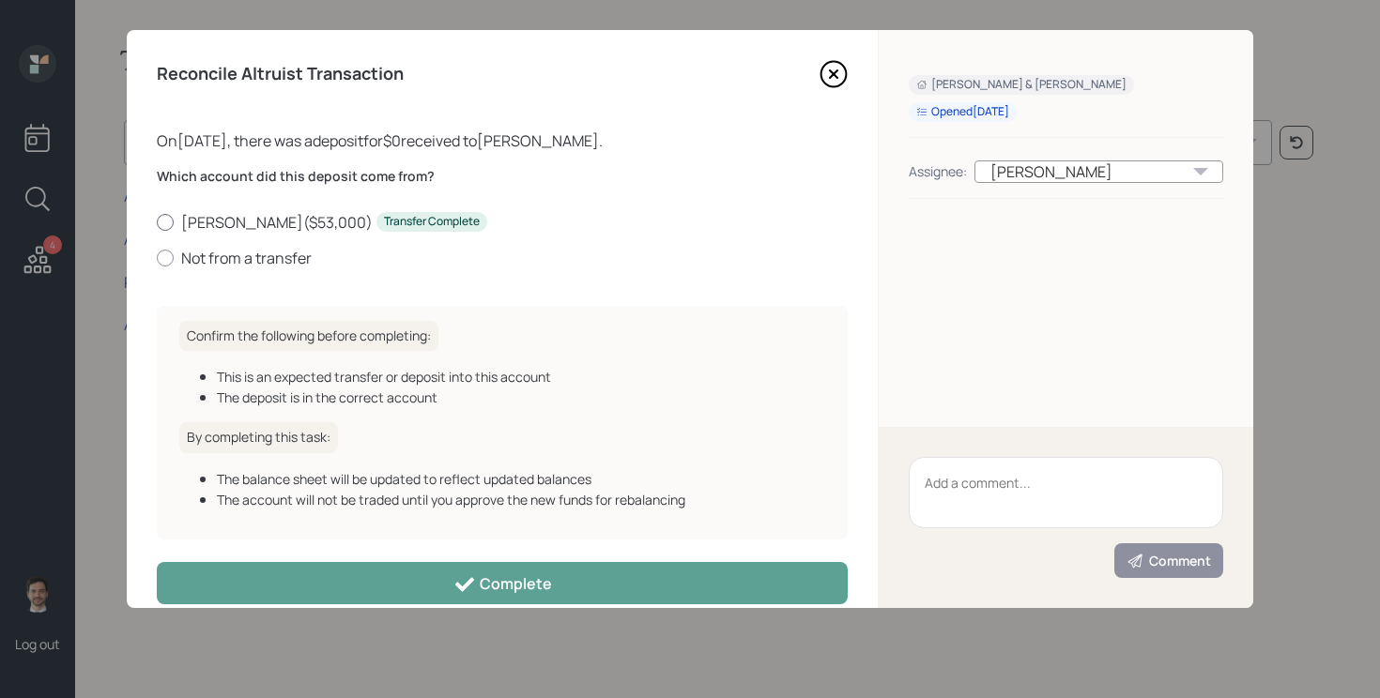
click at [234, 224] on label "[PERSON_NAME] ( $53,000 ) Transfer Complete" at bounding box center [502, 222] width 691 height 21
click at [157, 222] on input "[PERSON_NAME] ( $53,000 ) Transfer Complete" at bounding box center [156, 221] width 1 height 1
radio input "true"
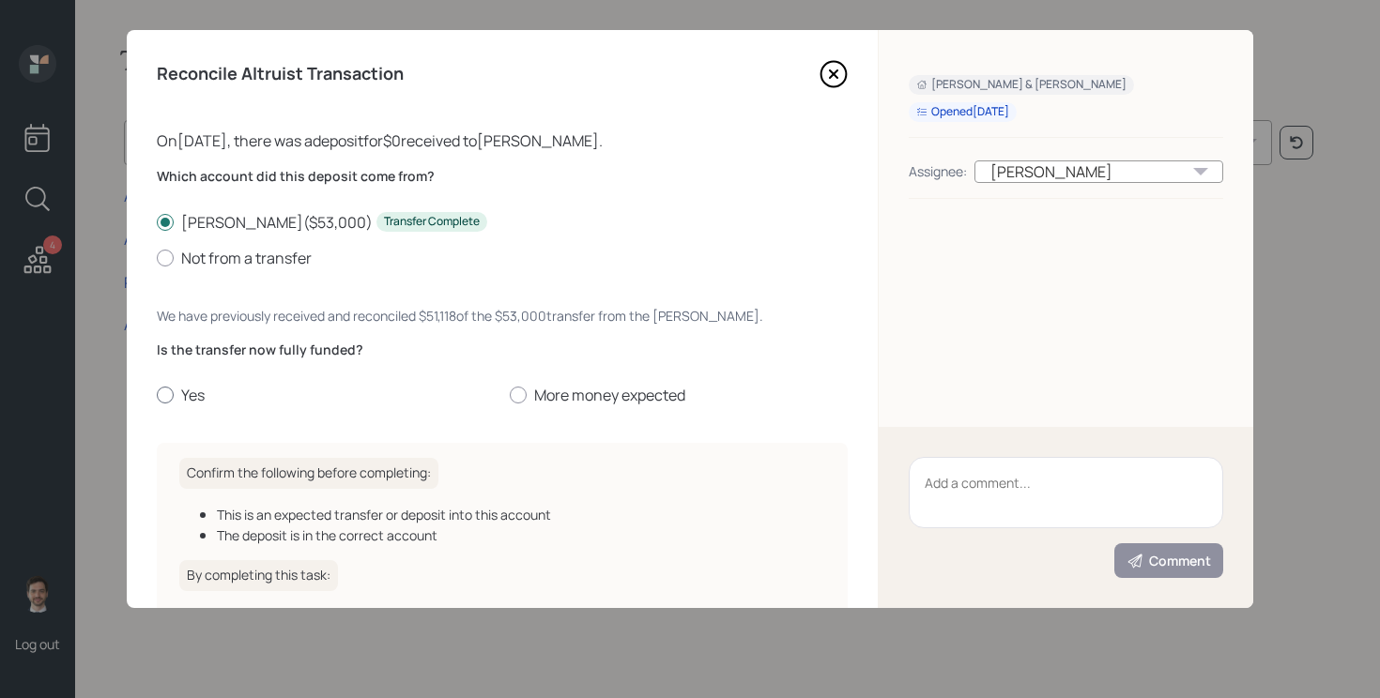
click at [175, 386] on label "Yes" at bounding box center [326, 395] width 338 height 21
click at [157, 395] on input "Yes" at bounding box center [156, 395] width 1 height 1
radio input "true"
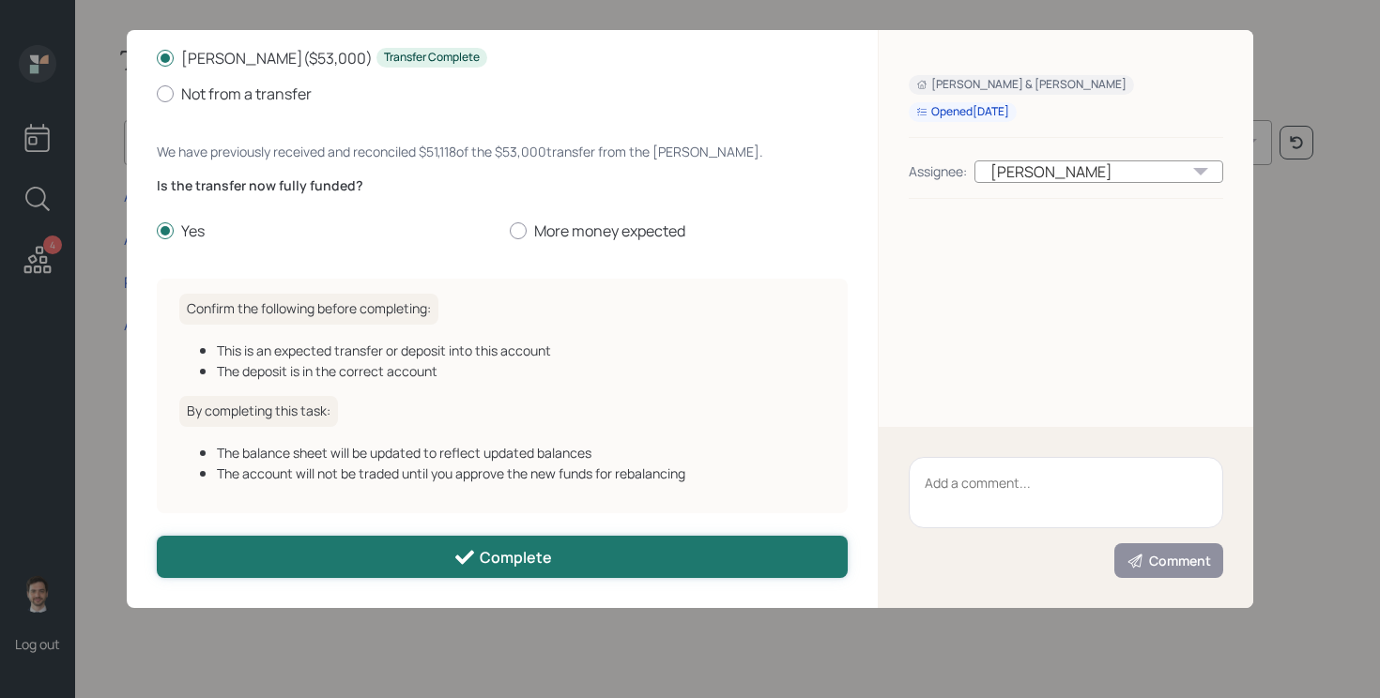
click at [405, 571] on button "Complete" at bounding box center [502, 557] width 691 height 42
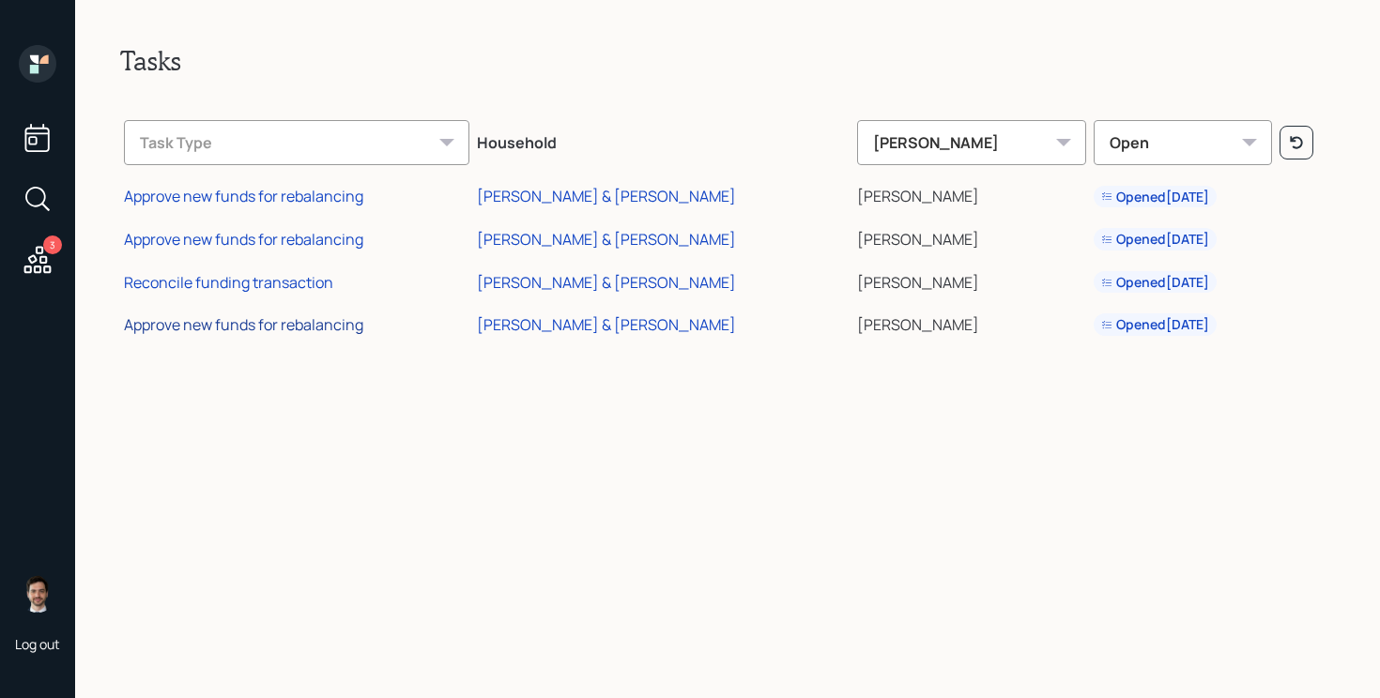
click at [227, 328] on div "Approve new funds for rebalancing" at bounding box center [243, 324] width 239 height 21
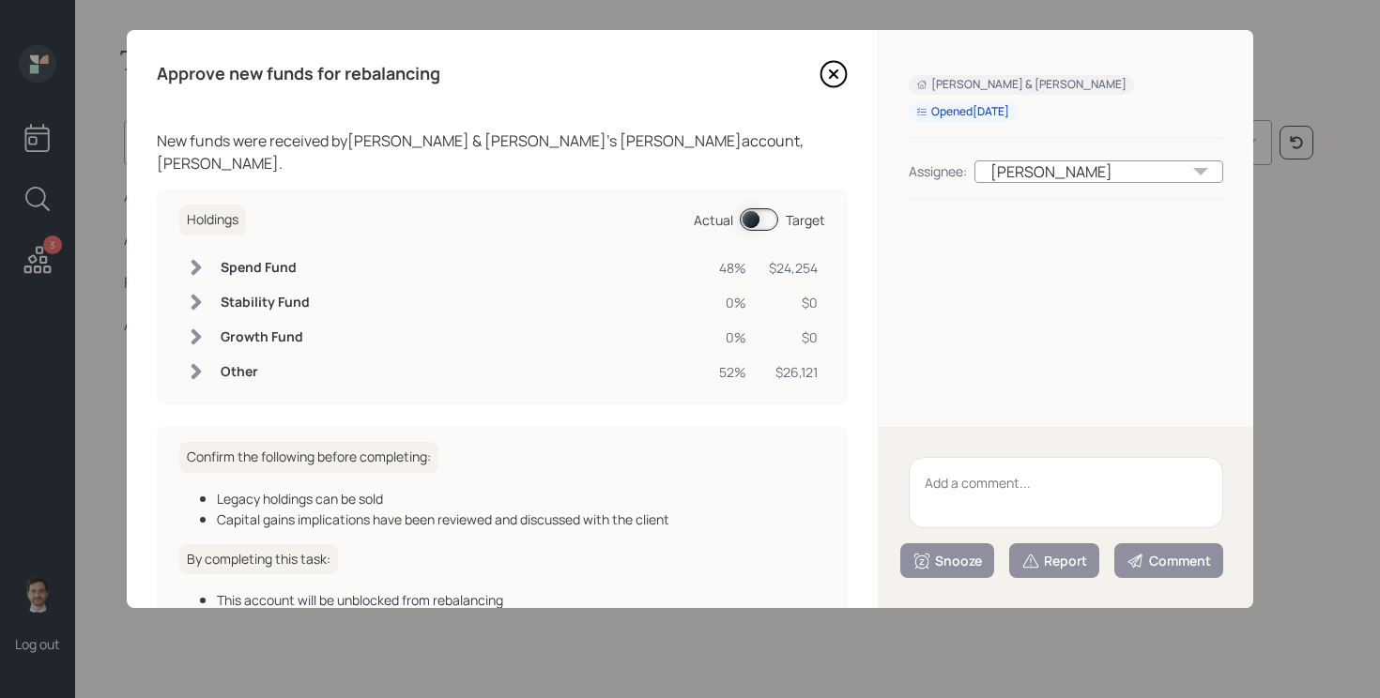
scroll to position [105, 0]
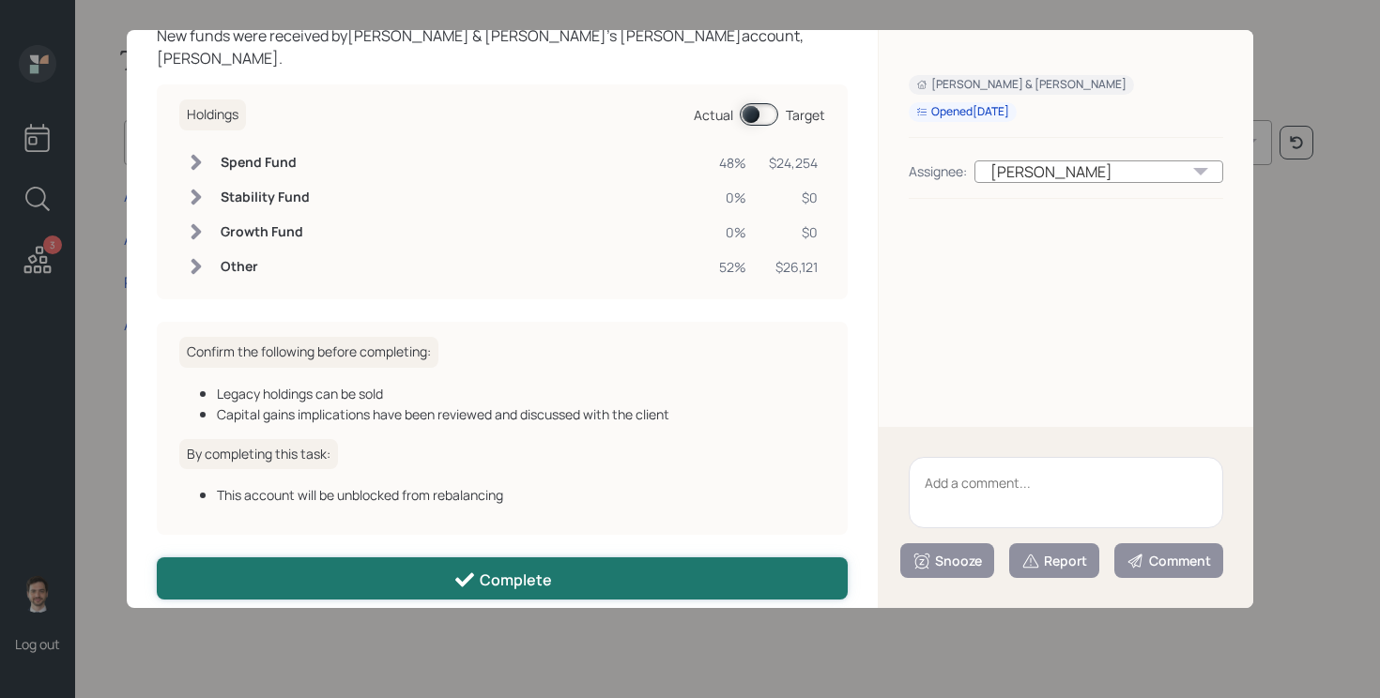
click at [399, 557] on button "Complete" at bounding box center [502, 578] width 691 height 42
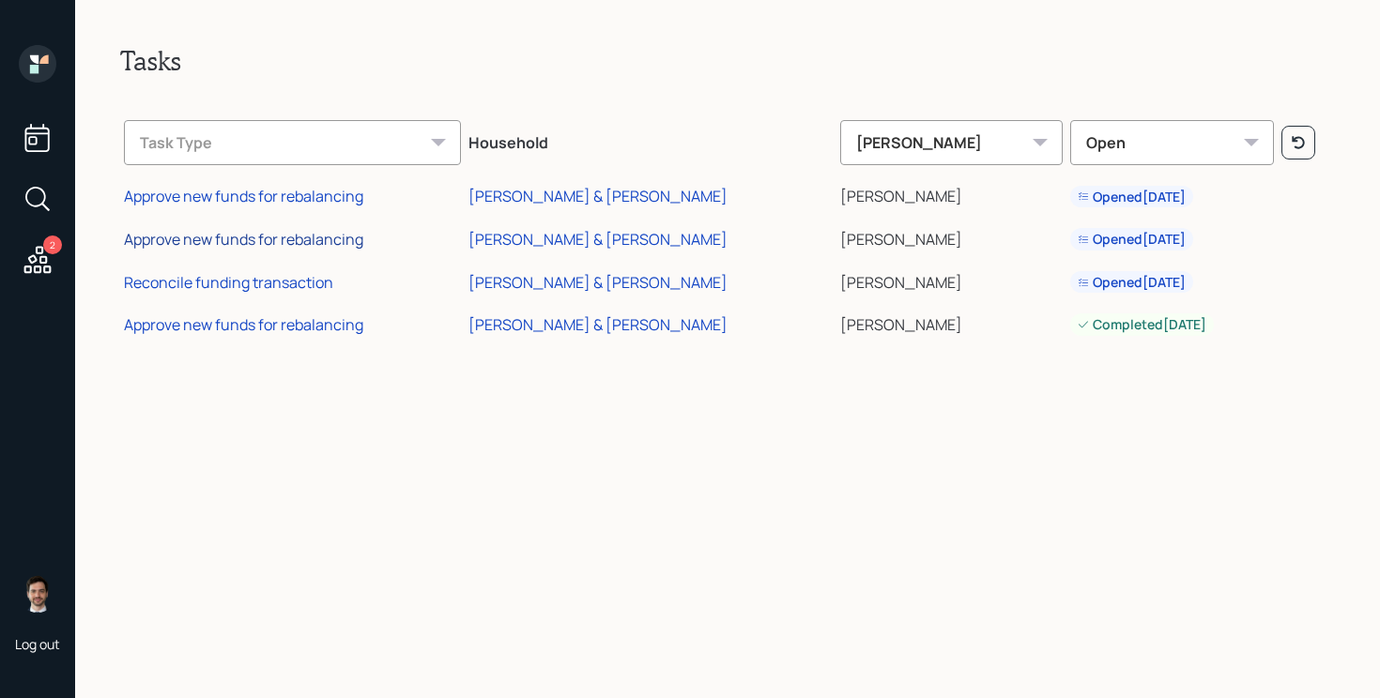
click at [288, 247] on div "Approve new funds for rebalancing" at bounding box center [243, 239] width 239 height 21
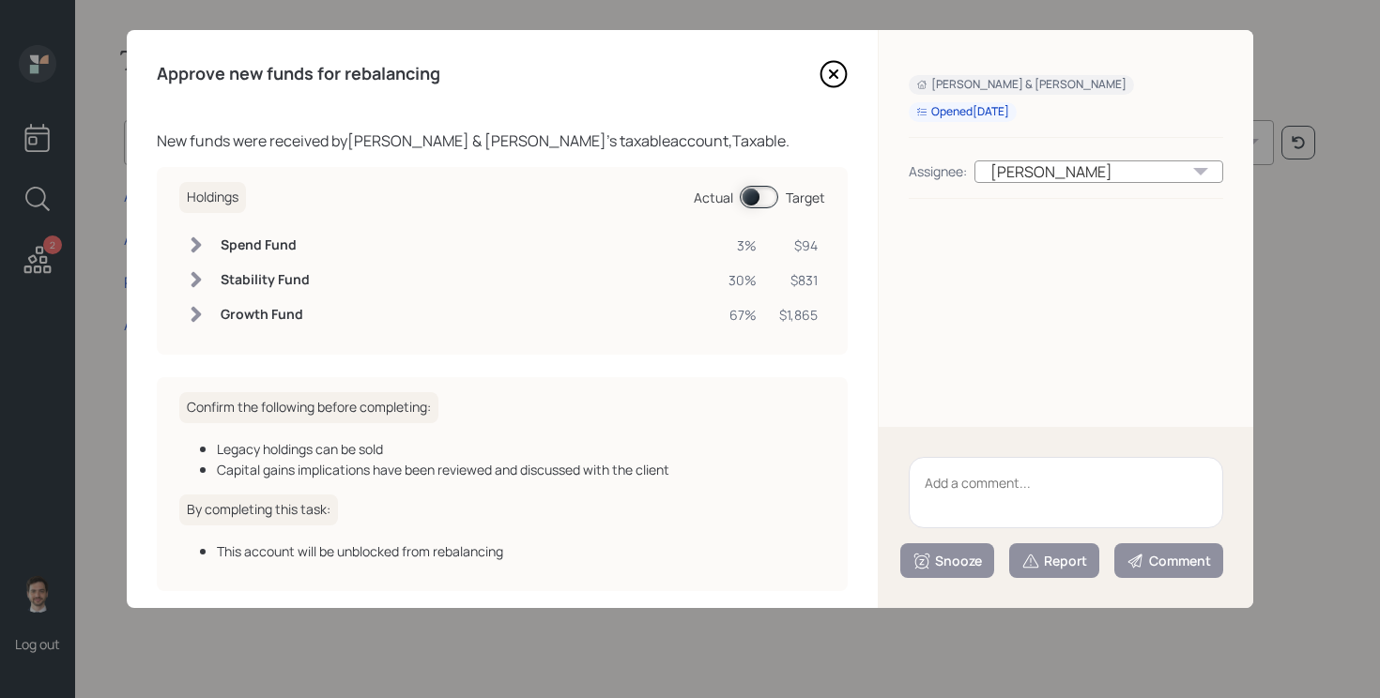
scroll to position [78, 0]
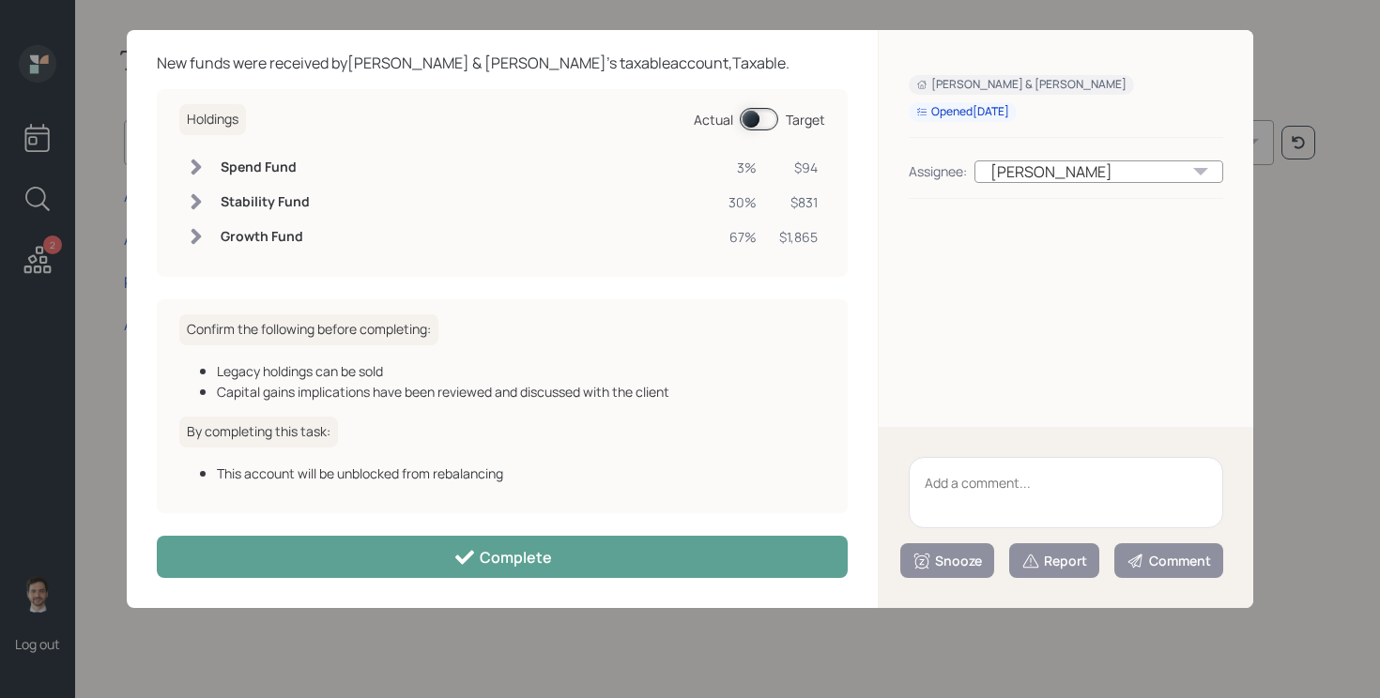
click at [433, 580] on div "Approve new funds for rebalancing New funds were received by [PERSON_NAME] & [P…" at bounding box center [502, 319] width 751 height 578
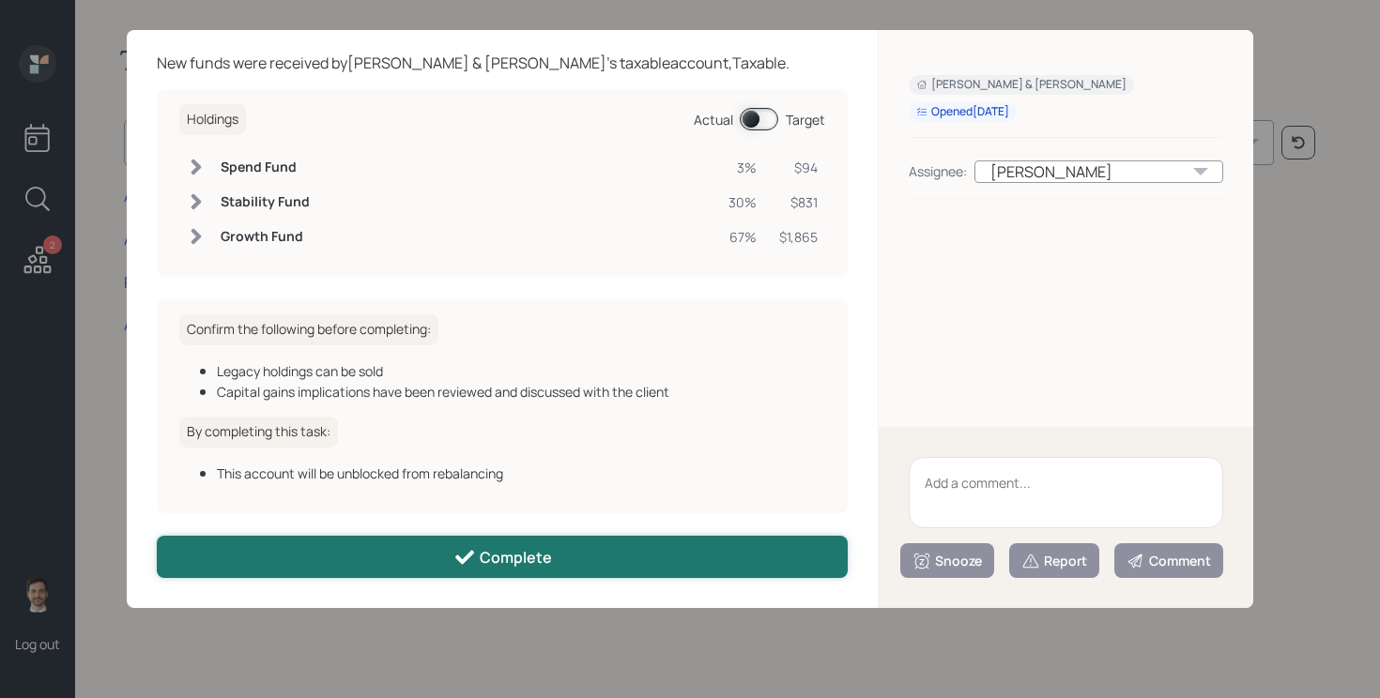
click at [431, 547] on button "Complete" at bounding box center [502, 557] width 691 height 42
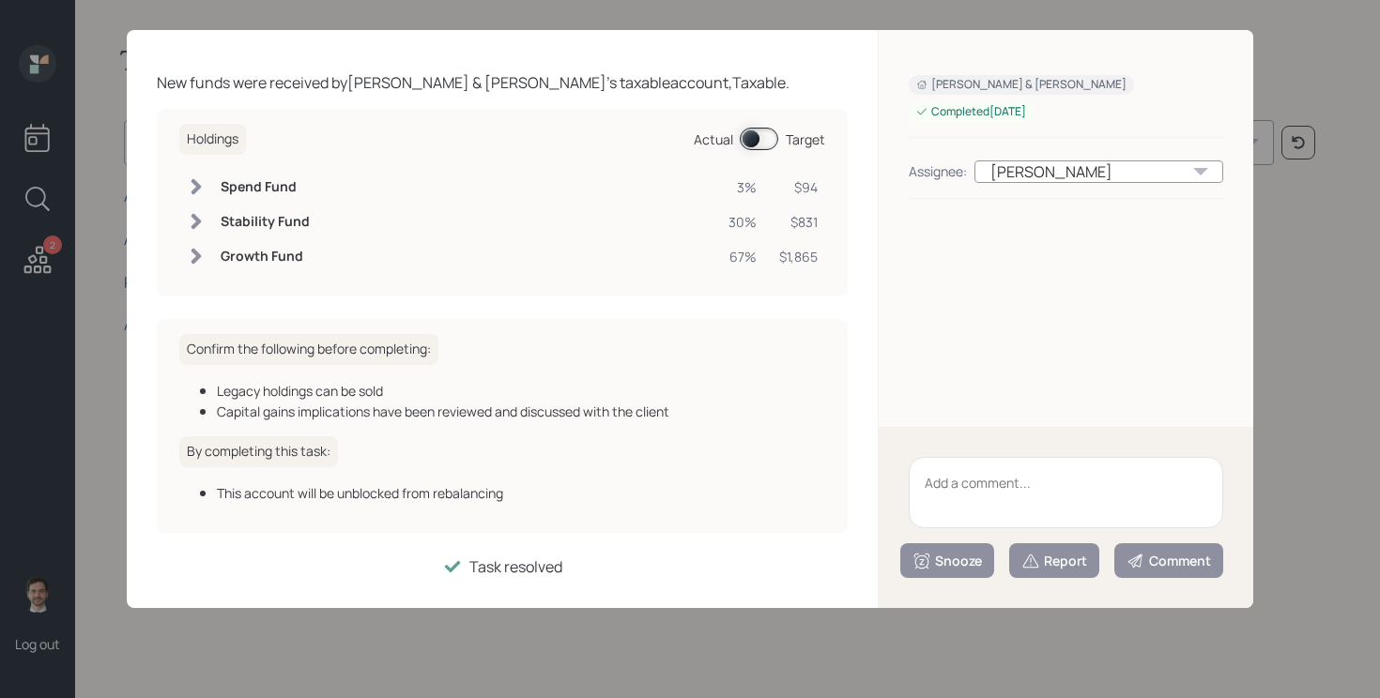
scroll to position [57, 0]
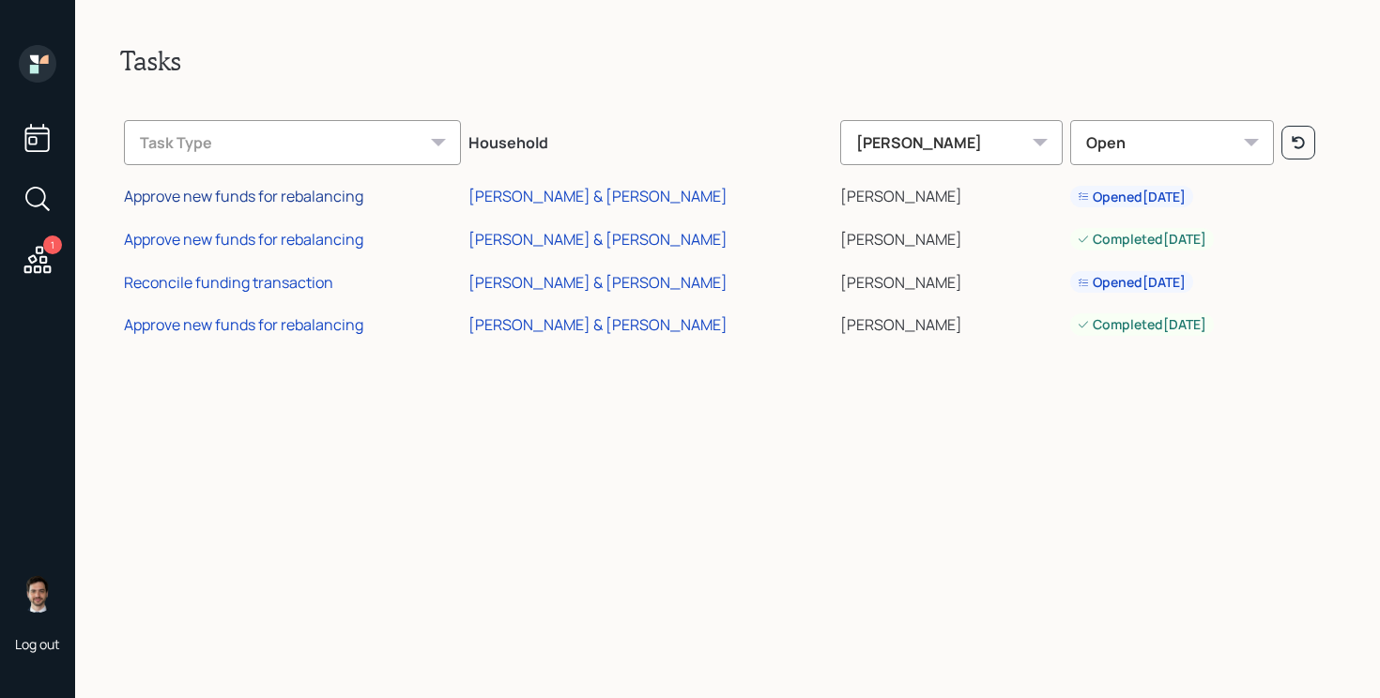
click at [323, 187] on div "Approve new funds for rebalancing" at bounding box center [243, 196] width 239 height 21
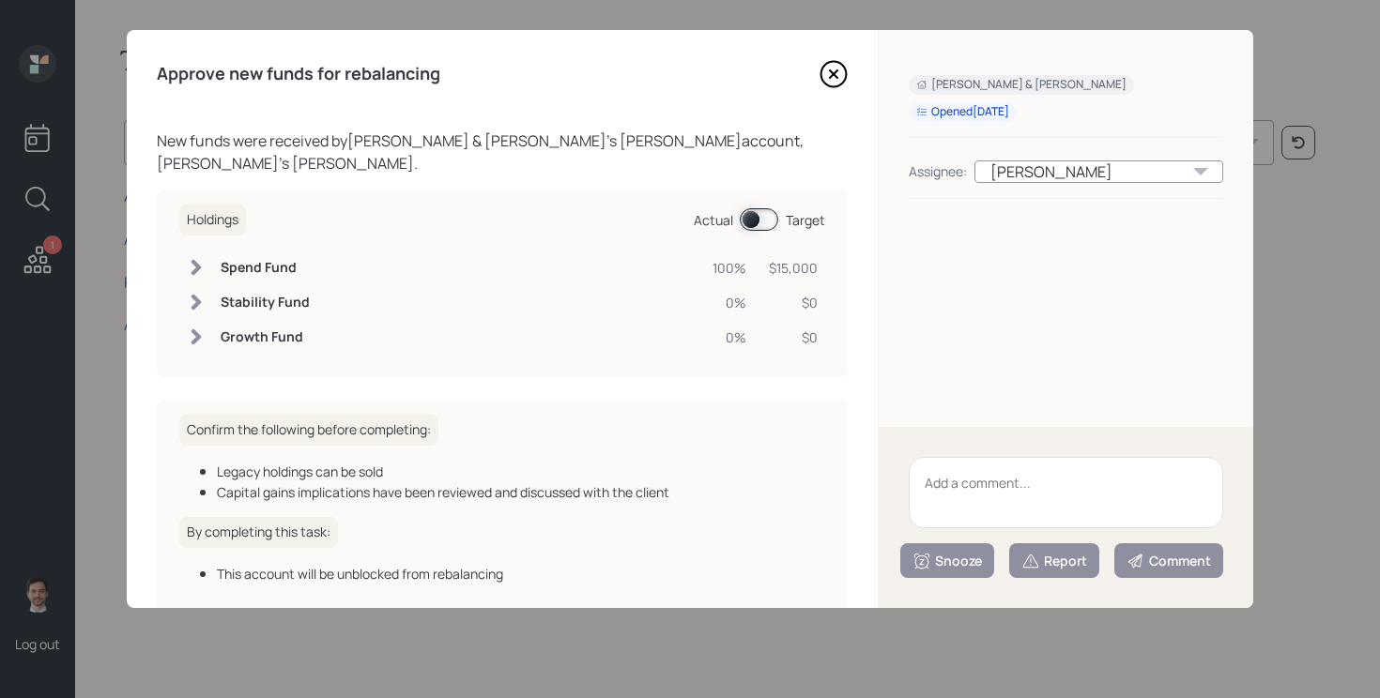
scroll to position [78, 0]
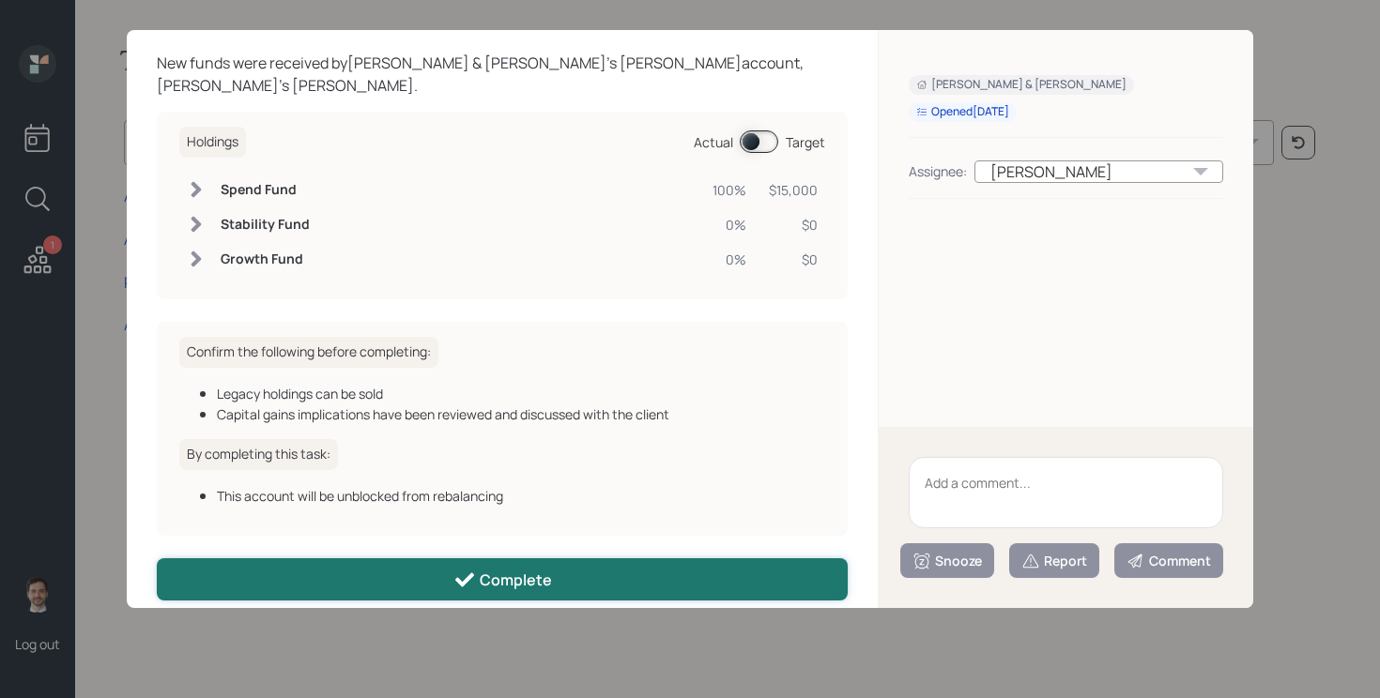
click at [376, 564] on button "Complete" at bounding box center [502, 579] width 691 height 42
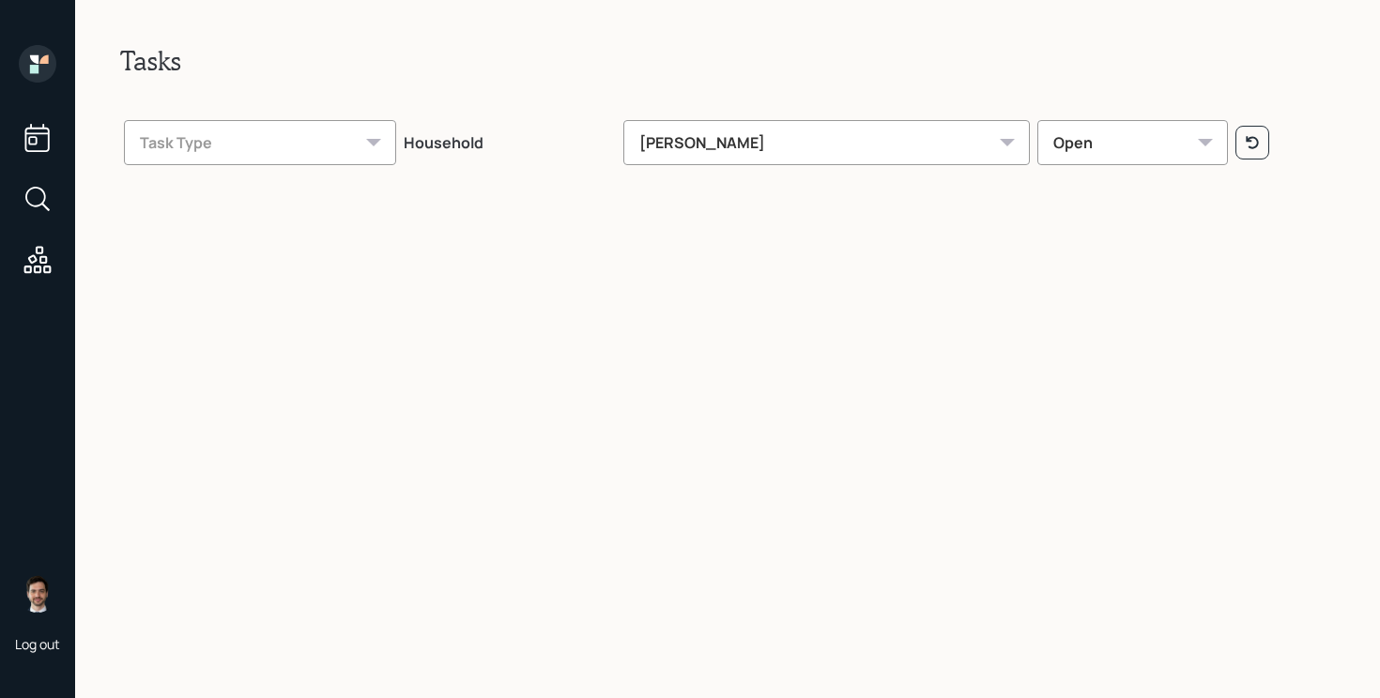
click at [54, 47] on icon at bounding box center [38, 64] width 38 height 38
